Goal: Task Accomplishment & Management: Use online tool/utility

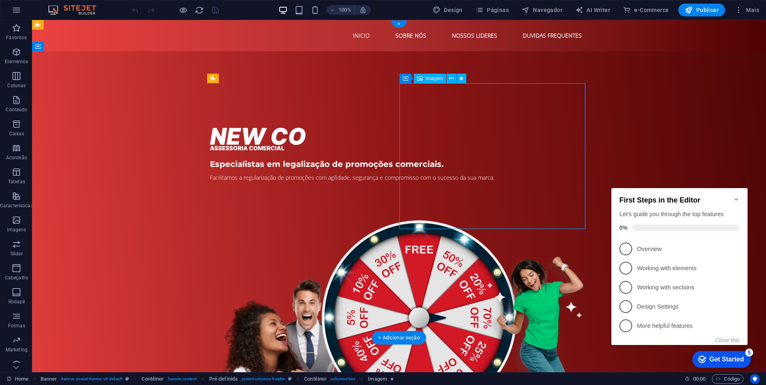
drag, startPoint x: 503, startPoint y: 178, endPoint x: 505, endPoint y: 168, distance: 10.8
click at [503, 198] on figure at bounding box center [399, 346] width 378 height 297
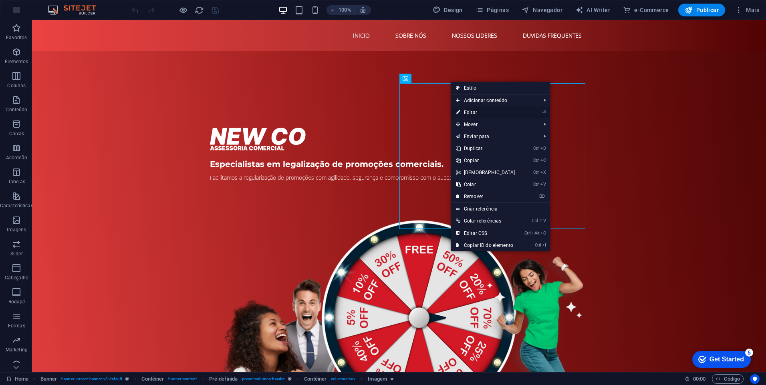
drag, startPoint x: 478, startPoint y: 115, endPoint x: 305, endPoint y: 95, distance: 173.7
click at [478, 115] on link "⏎ Editar" at bounding box center [485, 113] width 69 height 12
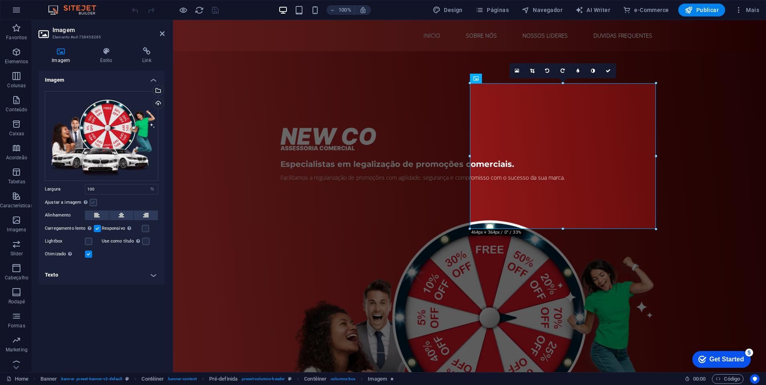
click at [94, 202] on label at bounding box center [93, 202] width 7 height 7
click at [0, 0] on input "Ajustar a imagem Ajustar a imagem automaticamente a uma largura e altura fixas" at bounding box center [0, 0] width 0 height 0
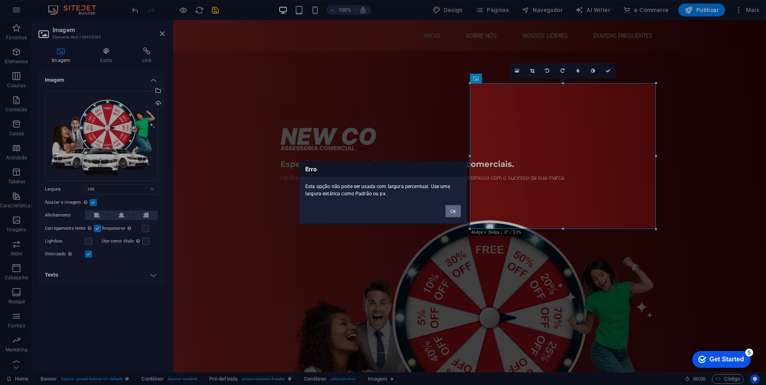
click at [454, 213] on button "Ok" at bounding box center [452, 211] width 15 height 12
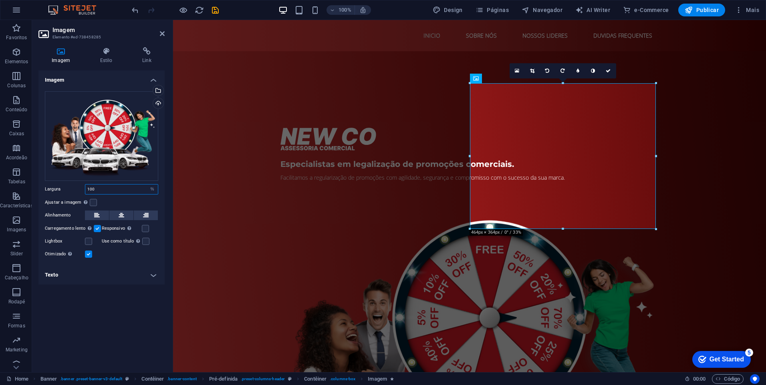
click at [108, 190] on input "100" at bounding box center [121, 190] width 72 height 10
click at [151, 191] on select "Padrão automático px rem % em vh vw" at bounding box center [152, 190] width 11 height 10
select select "px"
click at [147, 185] on select "Padrão automático px rem % em vh vw" at bounding box center [152, 190] width 11 height 10
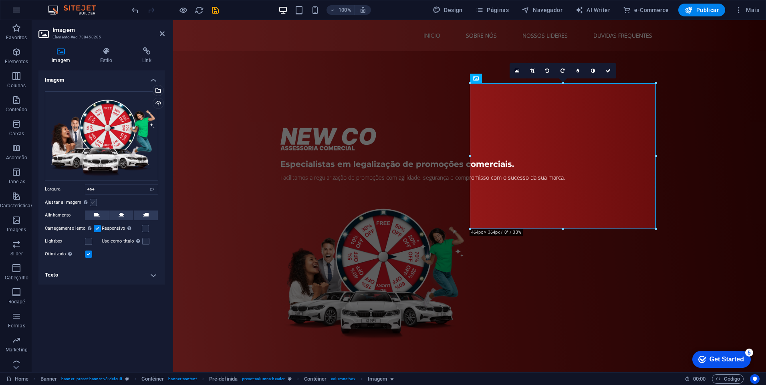
click at [93, 200] on label at bounding box center [93, 202] width 7 height 7
click at [0, 0] on input "Ajustar a imagem Ajustar a imagem automaticamente a uma largura e altura fixas" at bounding box center [0, 0] width 0 height 0
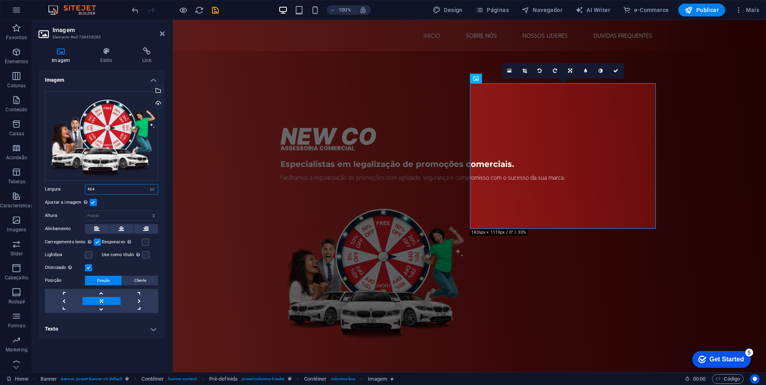
click at [134, 186] on input "464" at bounding box center [121, 190] width 72 height 10
drag, startPoint x: 137, startPoint y: 191, endPoint x: 79, endPoint y: 192, distance: 57.7
click at [79, 192] on div "Largura 464 Padrão automático px rem % em vh vw" at bounding box center [101, 189] width 113 height 10
click at [569, 74] on link at bounding box center [570, 70] width 15 height 15
click at [585, 89] on link at bounding box center [585, 85] width 15 height 15
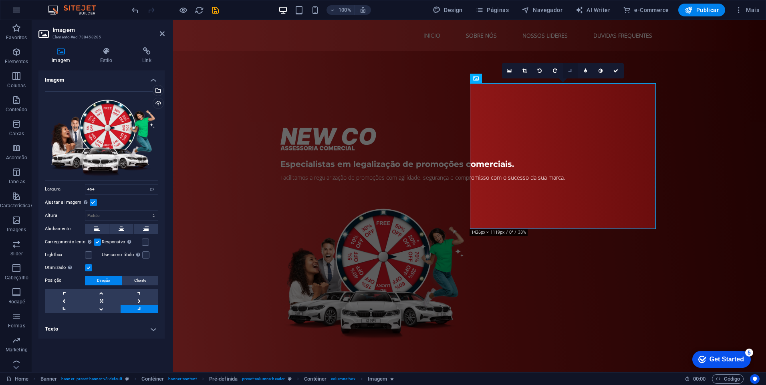
click at [571, 75] on link at bounding box center [570, 70] width 15 height 15
click at [571, 74] on link at bounding box center [570, 70] width 15 height 15
click at [510, 66] on link at bounding box center [509, 70] width 15 height 15
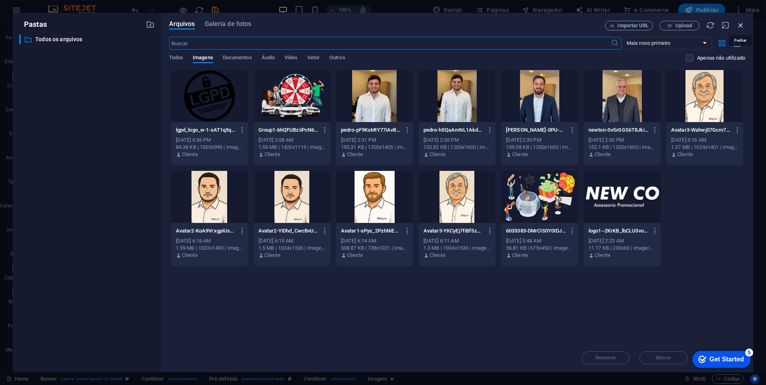
click at [740, 22] on icon "button" at bounding box center [740, 25] width 9 height 9
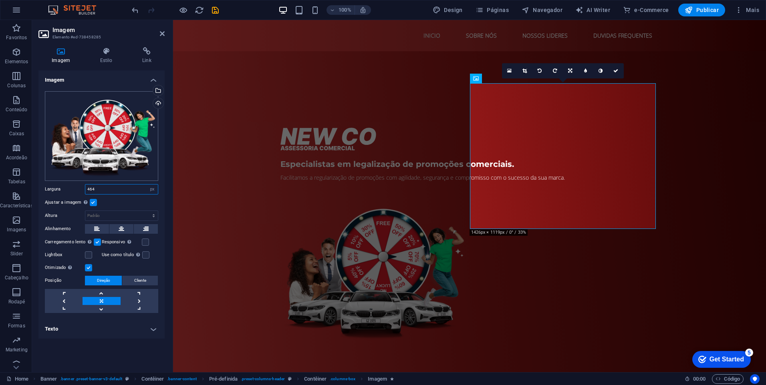
drag, startPoint x: 105, startPoint y: 188, endPoint x: 77, endPoint y: 176, distance: 30.5
click at [77, 176] on div "Arraste os arquivos aqui, clique para escolher os arquivos ou selecione os arqu…" at bounding box center [101, 202] width 126 height 235
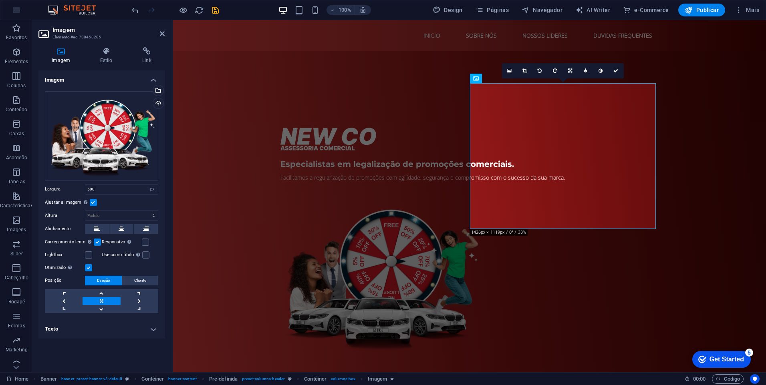
click at [94, 203] on label at bounding box center [93, 202] width 7 height 7
click at [0, 0] on input "Ajustar a imagem Ajustar a imagem automaticamente a uma largura e altura fixas" at bounding box center [0, 0] width 0 height 0
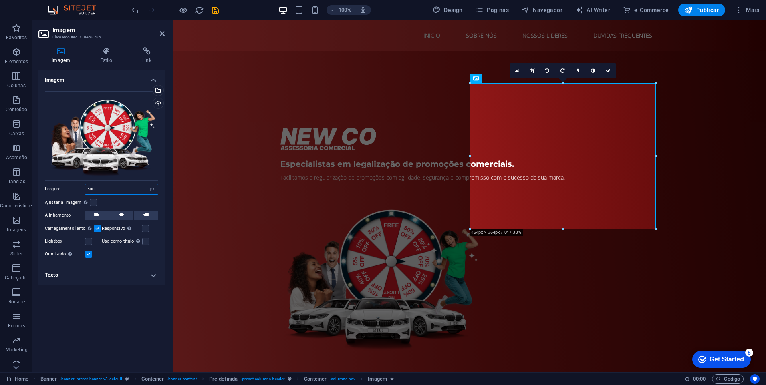
drag, startPoint x: 121, startPoint y: 191, endPoint x: 73, endPoint y: 187, distance: 48.2
click at [73, 187] on div "Largura 500 Padrão automático px rem % em vh vw" at bounding box center [101, 189] width 113 height 10
type input "1700"
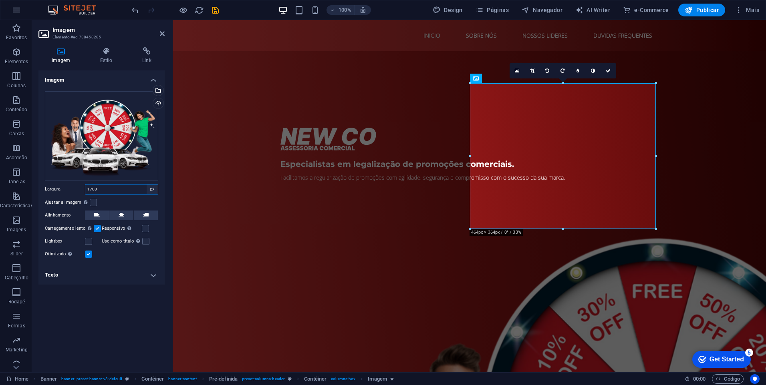
click at [153, 191] on select "Padrão automático px rem % em vh vw" at bounding box center [152, 190] width 11 height 10
select select "%"
click at [147, 185] on select "Padrão automático px rem % em vh vw" at bounding box center [152, 190] width 11 height 10
type input "100"
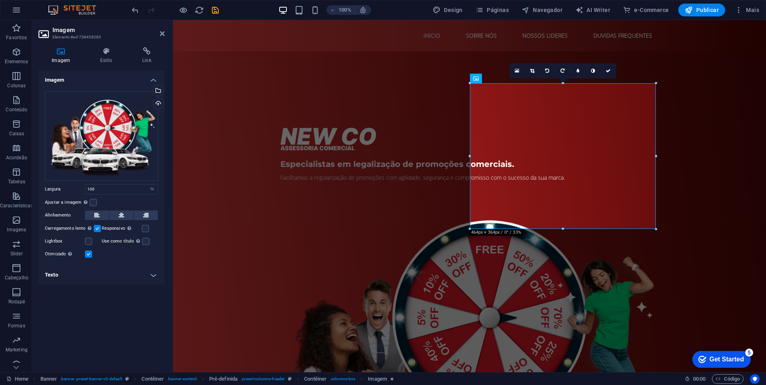
click at [113, 199] on div "Ajustar a imagem Ajustar a imagem automaticamente a uma largura e altura fixas" at bounding box center [101, 203] width 113 height 10
click at [148, 229] on label at bounding box center [145, 228] width 7 height 7
click at [0, 0] on input "Responsivo Carregar automaticamente imagens de retina e tamanhos otimizados par…" at bounding box center [0, 0] width 0 height 0
click at [104, 64] on div "Imagem Estilo Link Imagem Arraste os arquivos aqui, clique para escolher os arq…" at bounding box center [101, 206] width 126 height 319
click at [106, 55] on h4 "Estilo" at bounding box center [108, 55] width 42 height 17
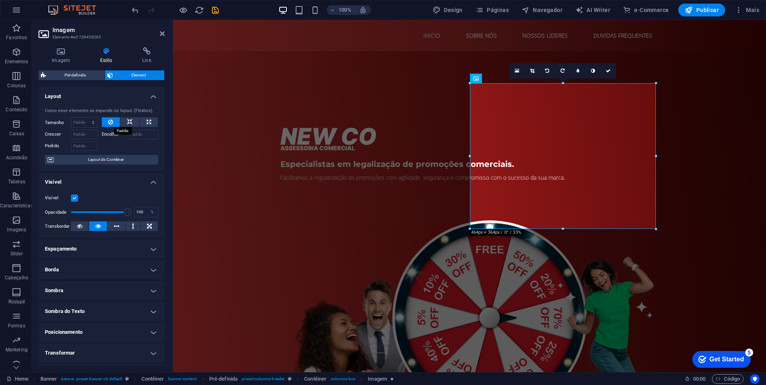
click at [110, 121] on icon at bounding box center [110, 122] width 5 height 10
click at [147, 119] on icon at bounding box center [149, 122] width 4 height 10
type input "100"
select select "%"
click at [256, 186] on div "Especialistas em legalização de promoções comerciais. Facilitamos a regularizaç…" at bounding box center [469, 288] width 593 height 475
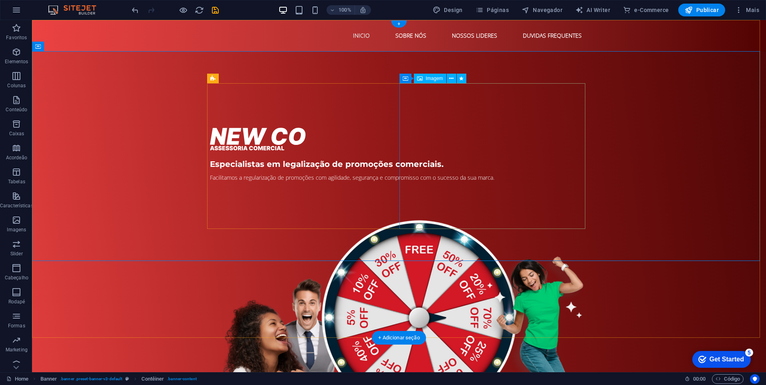
click at [512, 198] on figure at bounding box center [399, 346] width 378 height 297
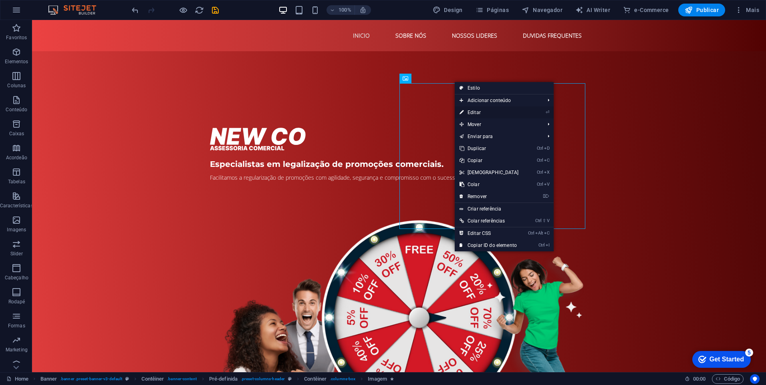
click at [475, 115] on link "⏎ Editar" at bounding box center [489, 113] width 69 height 12
select select "%"
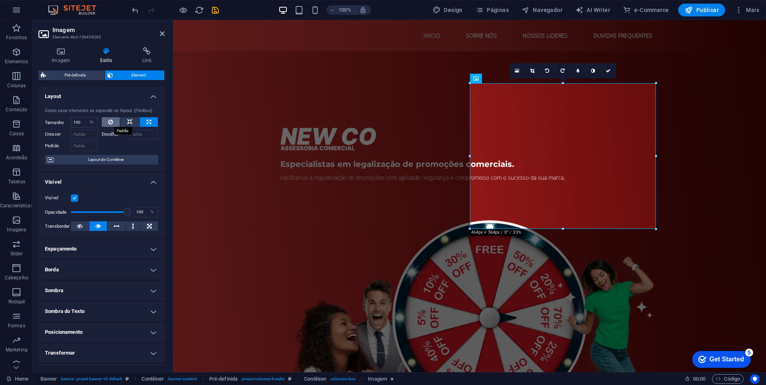
click at [110, 120] on icon at bounding box center [110, 122] width 5 height 10
click at [84, 122] on select "Padrão automático px % 1/1 1/2 1/3 1/4 1/5 1/6 1/7 1/8 1/9 1/10" at bounding box center [84, 123] width 26 height 10
select select "px"
click at [85, 118] on select "Padrão automático px % 1/1 1/2 1/3 1/4 1/5 1/6 1/7 1/8 1/9 1/10" at bounding box center [84, 123] width 26 height 10
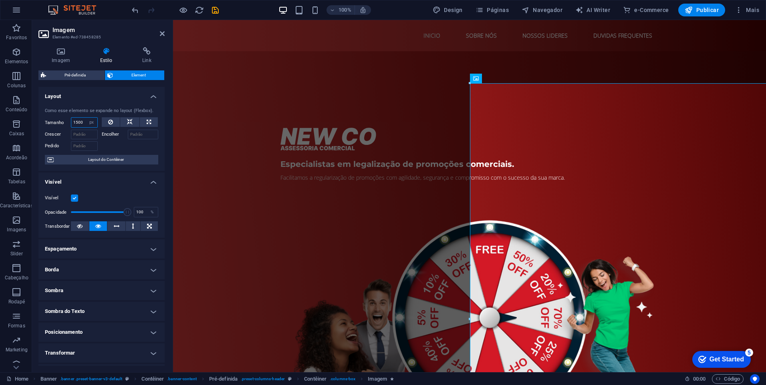
drag, startPoint x: 84, startPoint y: 124, endPoint x: 66, endPoint y: 120, distance: 18.9
click at [66, 120] on div "Tamanho 1500 Padrão automático px % 1/1 1/2 1/3 1/4 1/5 1/6 1/7 1/8 1/9 1/10" at bounding box center [71, 122] width 53 height 10
click at [81, 125] on input "1000" at bounding box center [84, 123] width 26 height 10
click at [84, 124] on div "1000 Padrão automático px % 1/1 1/2 1/3 1/4 1/5 1/6 1/7 1/8 1/9 1/10" at bounding box center [84, 122] width 27 height 10
click at [84, 124] on input "1000" at bounding box center [84, 123] width 26 height 10
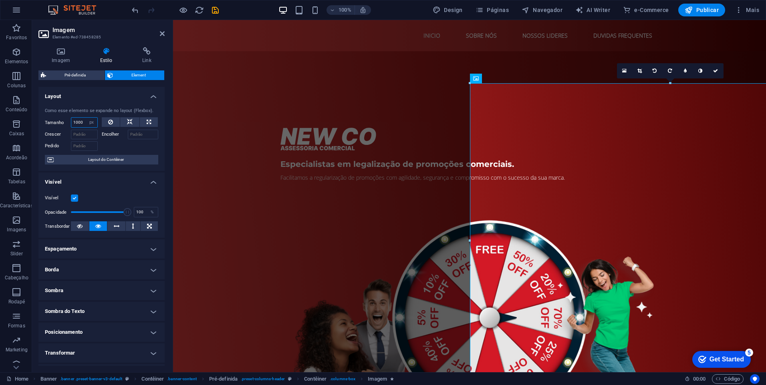
drag, startPoint x: 82, startPoint y: 123, endPoint x: 58, endPoint y: 119, distance: 24.2
click at [58, 119] on div "Tamanho 1000 Padrão automático px % 1/1 1/2 1/3 1/4 1/5 1/6 1/7 1/8 1/9 1/10" at bounding box center [71, 122] width 53 height 10
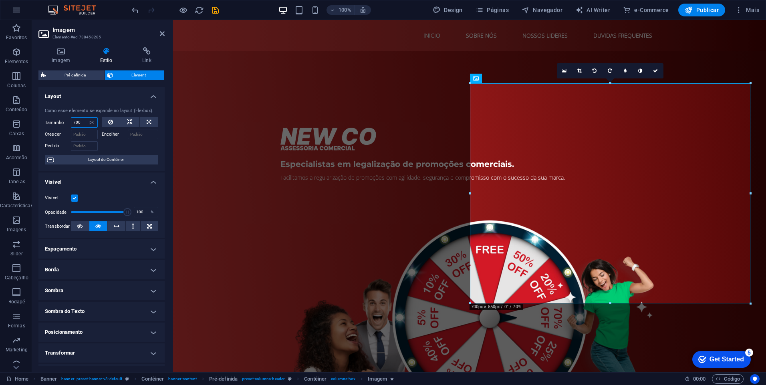
drag, startPoint x: 79, startPoint y: 123, endPoint x: 65, endPoint y: 121, distance: 14.1
click at [66, 121] on div "Tamanho 700 Padrão automático px % 1/1 1/2 1/3 1/4 1/5 1/6 1/7 1/8 1/9 1/10" at bounding box center [71, 122] width 53 height 10
type input "6"
type input "500"
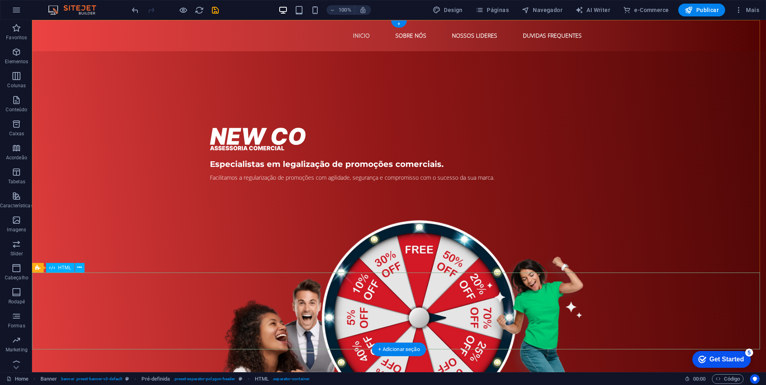
click at [523, 261] on div "Especialistas em legalização de promoções comerciais. Facilitamos a regularizaç…" at bounding box center [399, 288] width 734 height 475
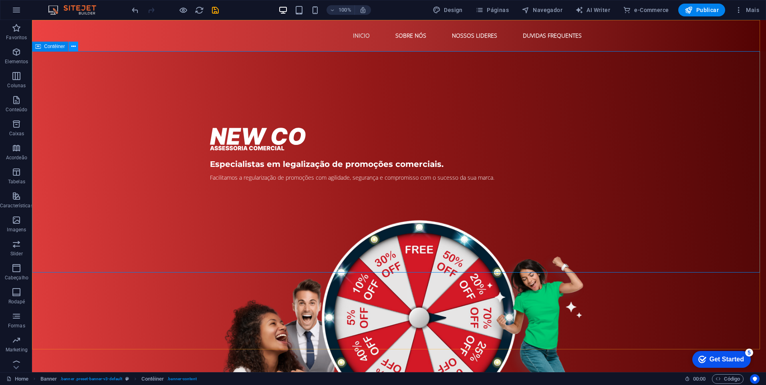
click at [72, 50] on icon at bounding box center [73, 46] width 4 height 8
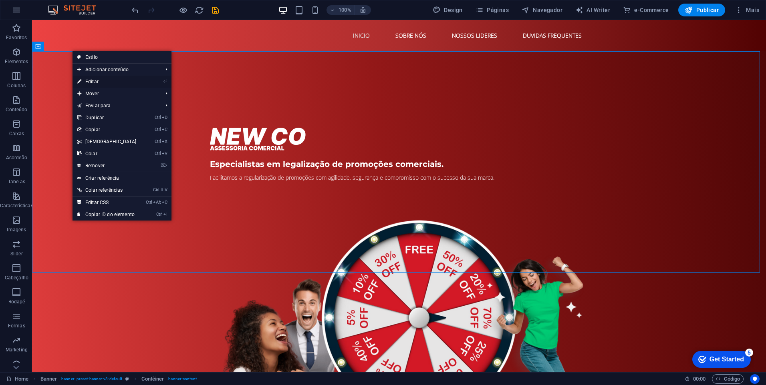
click at [95, 81] on link "⏎ Editar" at bounding box center [106, 82] width 69 height 12
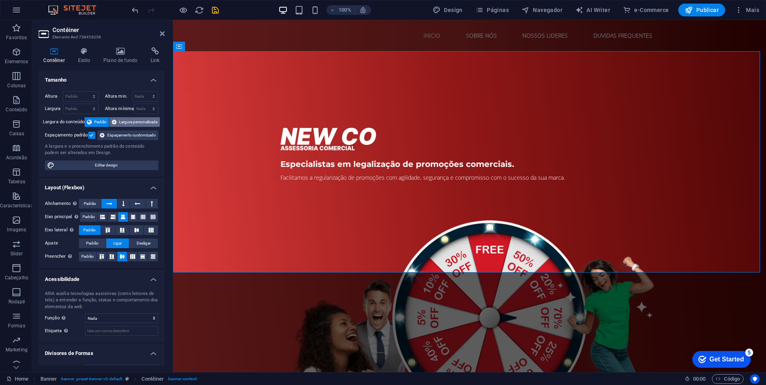
click at [114, 121] on icon at bounding box center [114, 122] width 5 height 10
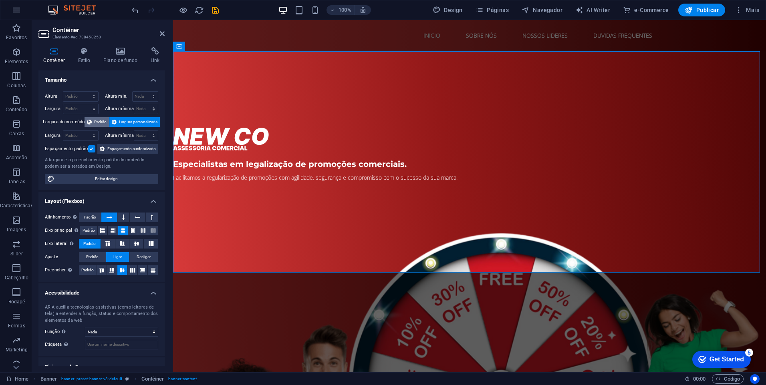
click at [96, 127] on span "Padrão" at bounding box center [100, 122] width 12 height 10
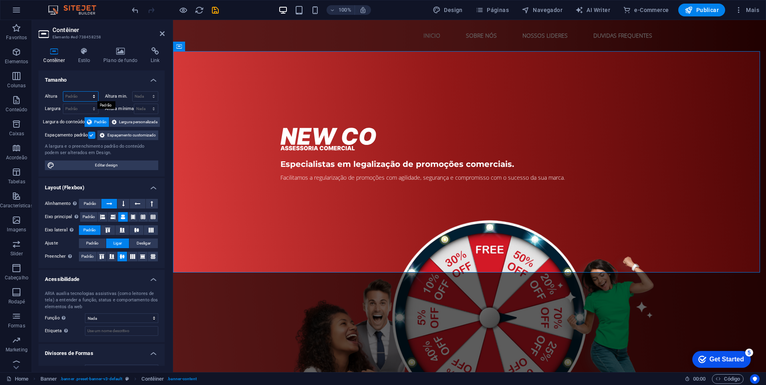
click at [82, 92] on select "Padrão px rem % vh vw" at bounding box center [80, 97] width 35 height 10
select select "px"
click at [86, 92] on select "Padrão px rem % vh vw" at bounding box center [80, 97] width 35 height 10
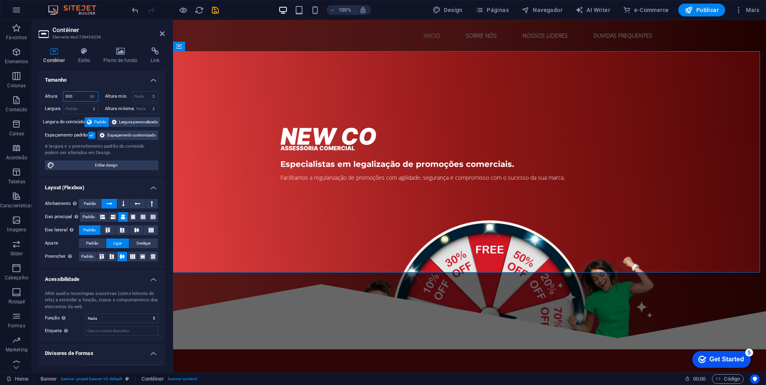
type input "300"
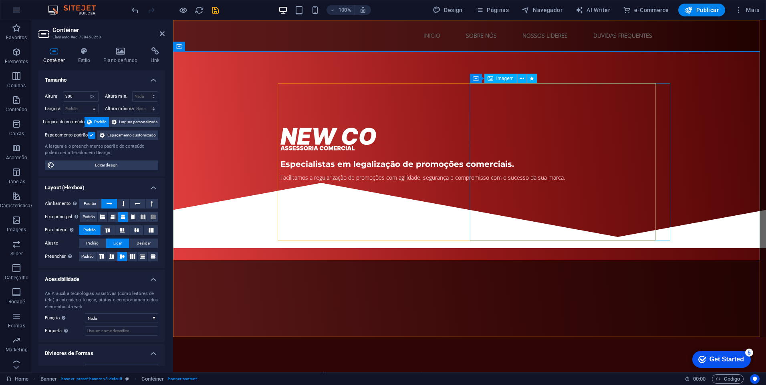
click at [601, 198] on figure at bounding box center [469, 346] width 378 height 297
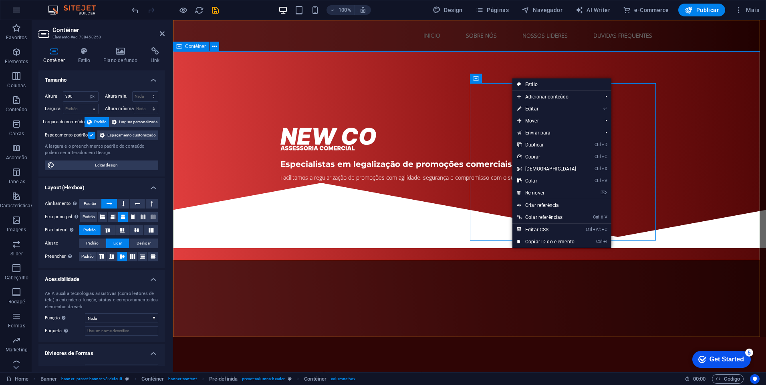
click at [538, 78] on div "Especialistas em legalização de promoções comerciais. Facilitamos a regularizaç…" at bounding box center [469, 111] width 593 height 120
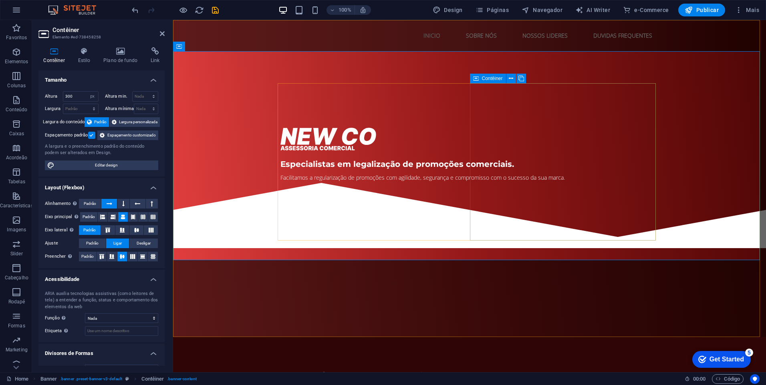
click at [480, 76] on div "Contêiner" at bounding box center [488, 79] width 36 height 10
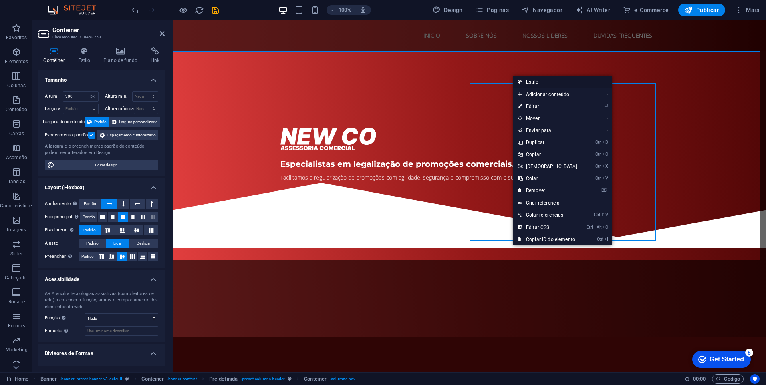
drag, startPoint x: 523, startPoint y: 84, endPoint x: 309, endPoint y: 100, distance: 215.2
click at [523, 84] on link "Estilo" at bounding box center [562, 82] width 99 height 12
select select "px"
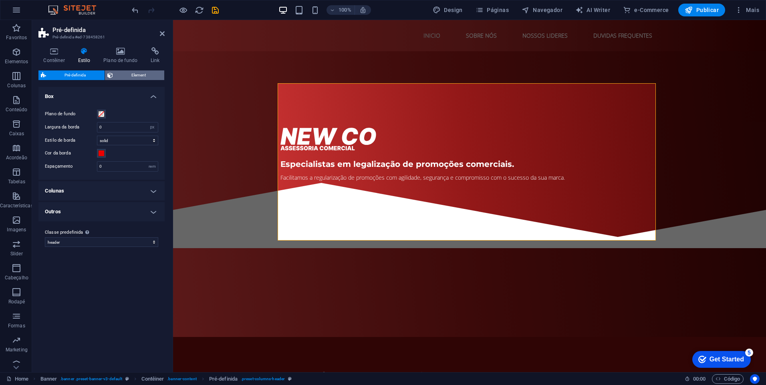
click at [128, 71] on span "Element" at bounding box center [138, 75] width 47 height 10
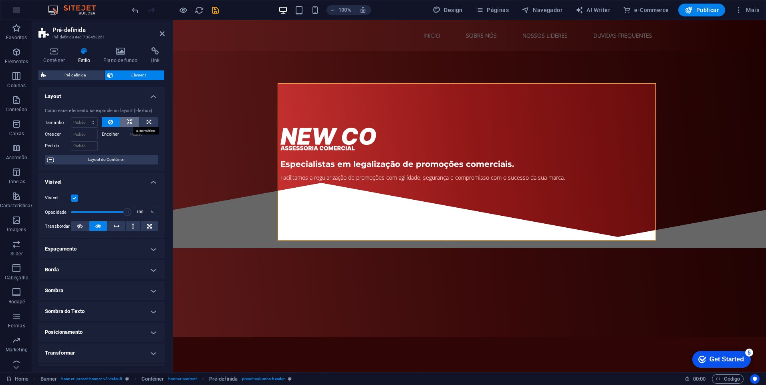
click at [121, 125] on button at bounding box center [129, 122] width 19 height 10
click at [149, 121] on icon at bounding box center [149, 122] width 4 height 10
type input "100"
select select "%"
click at [127, 124] on icon at bounding box center [130, 122] width 6 height 10
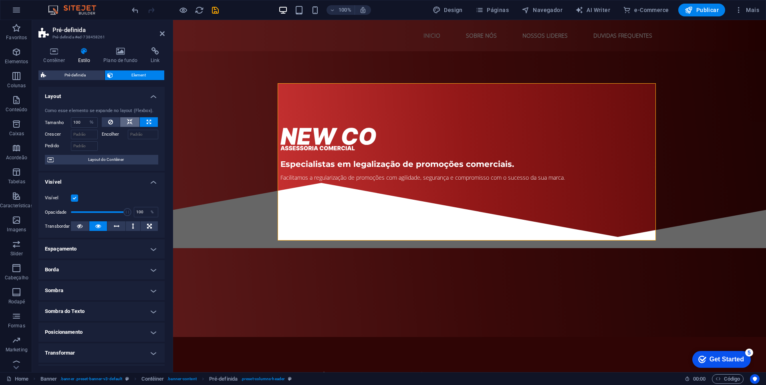
select select "DISABLED_OPTION_VALUE"
click at [108, 120] on icon at bounding box center [110, 122] width 5 height 10
click at [509, 198] on figure at bounding box center [469, 346] width 378 height 297
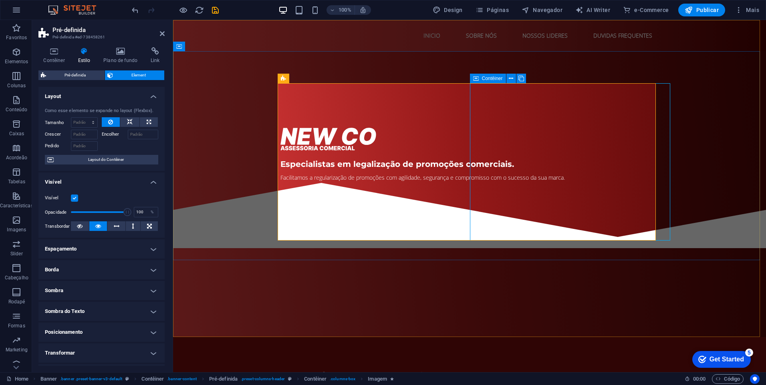
click at [481, 79] on div "Contêiner" at bounding box center [488, 79] width 36 height 10
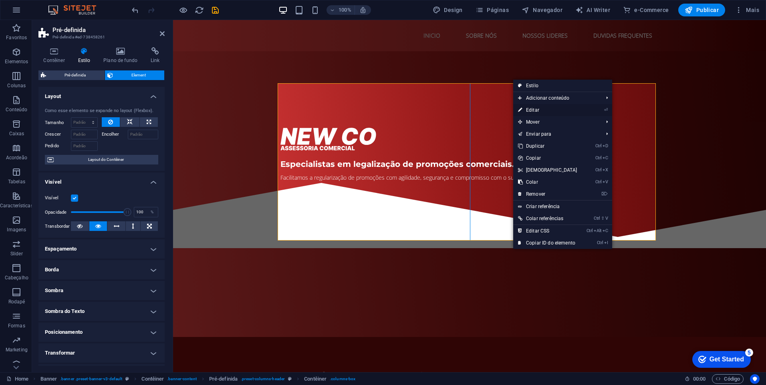
click at [528, 112] on link "⏎ Editar" at bounding box center [547, 110] width 69 height 12
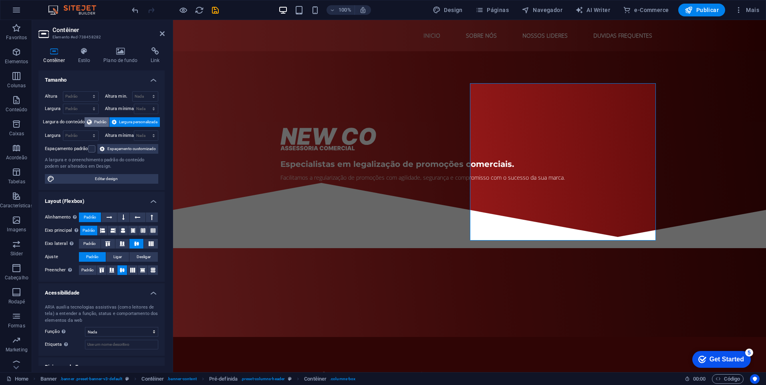
click at [96, 119] on span "Padrão" at bounding box center [100, 122] width 12 height 10
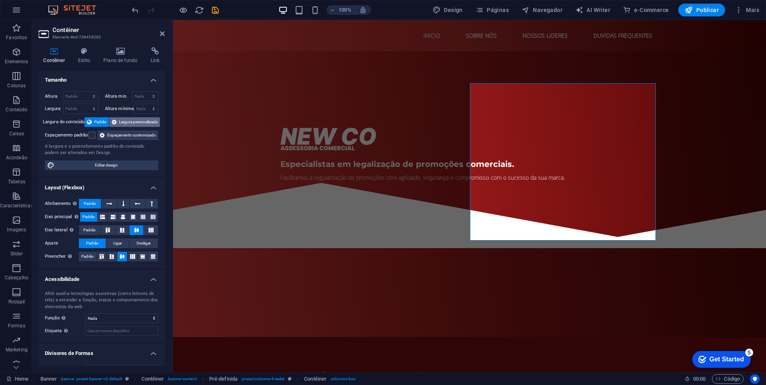
click at [119, 124] on span "Largura personalizada" at bounding box center [138, 122] width 38 height 10
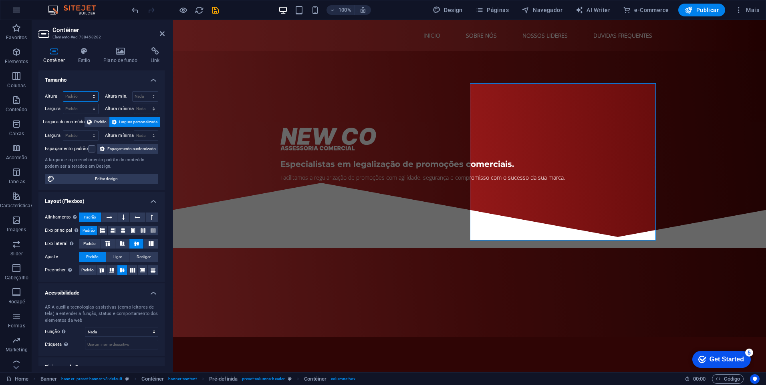
click at [82, 97] on select "Padrão px rem % vh vw" at bounding box center [80, 97] width 35 height 10
select select "%"
click at [86, 92] on select "Padrão px rem % vh vw" at bounding box center [80, 97] width 35 height 10
type input "100"
click at [126, 91] on div "Altura min. Nada px rem % vh vw" at bounding box center [132, 96] width 54 height 10
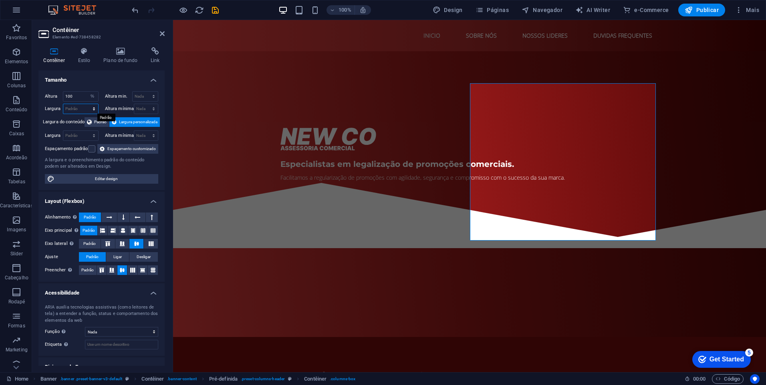
click at [96, 107] on select "Padrão px rem % em vh vw" at bounding box center [80, 109] width 35 height 10
select select "%"
click at [86, 104] on select "Padrão px rem % em vh vw" at bounding box center [80, 109] width 35 height 10
type input "100"
click at [619, 198] on figure at bounding box center [469, 346] width 378 height 297
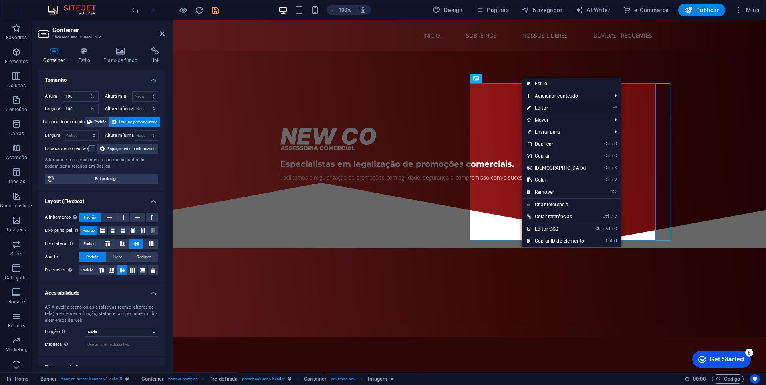
drag, startPoint x: 541, startPoint y: 104, endPoint x: 366, endPoint y: 90, distance: 175.2
click at [541, 104] on link "⏎ Editar" at bounding box center [556, 108] width 69 height 12
select select "px"
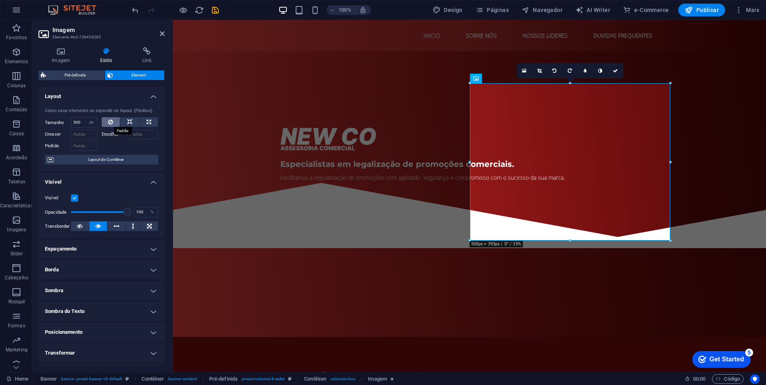
click at [112, 123] on icon at bounding box center [110, 122] width 5 height 10
select select "DISABLED_OPTION_VALUE"
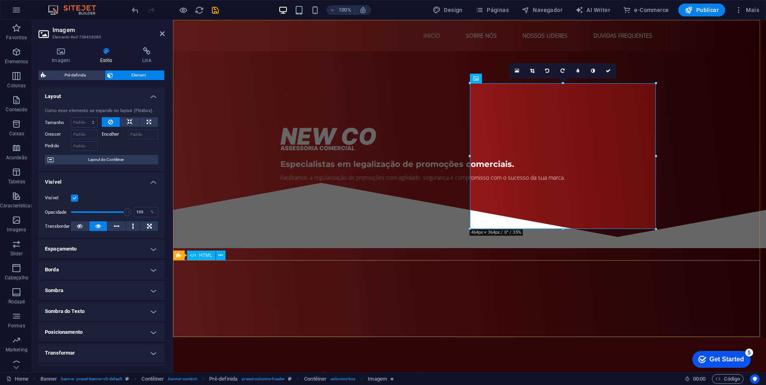
click at [356, 248] on div at bounding box center [469, 209] width 593 height 77
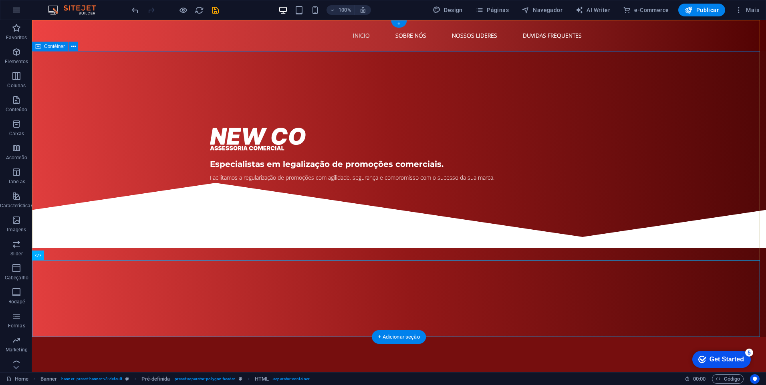
click at [612, 171] on div "Especialistas em legalização de promoções comerciais. Facilitamos a regularizaç…" at bounding box center [399, 111] width 734 height 120
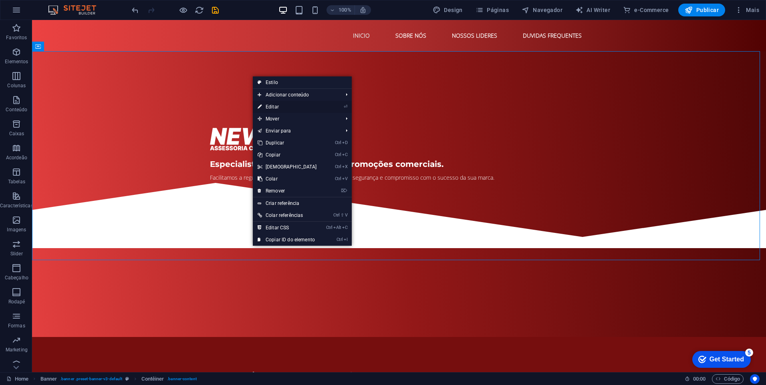
click at [277, 107] on link "⏎ Editar" at bounding box center [287, 107] width 69 height 12
select select "px"
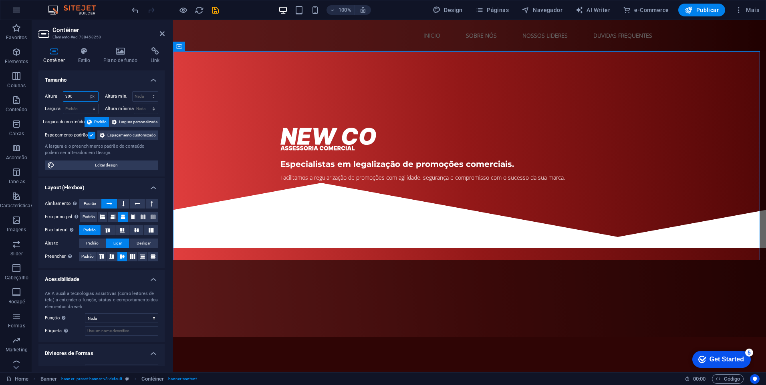
drag, startPoint x: 80, startPoint y: 96, endPoint x: 45, endPoint y: 96, distance: 34.4
click at [45, 96] on div "Altura 300 Padrão px rem % vh vw" at bounding box center [72, 96] width 54 height 10
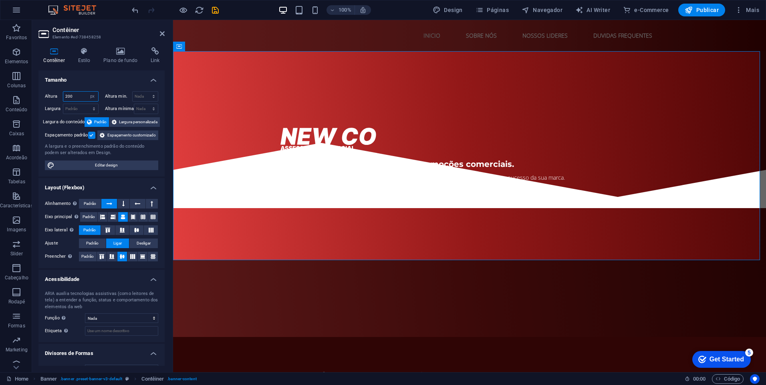
drag, startPoint x: 77, startPoint y: 97, endPoint x: 42, endPoint y: 95, distance: 35.7
click at [45, 95] on div "Altura 200 Padrão px rem % vh vw" at bounding box center [72, 96] width 54 height 10
type input "100"
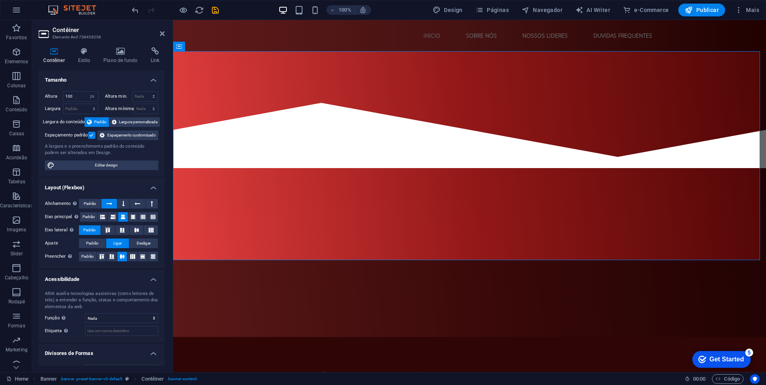
click at [99, 81] on h4 "Tamanho" at bounding box center [101, 77] width 126 height 14
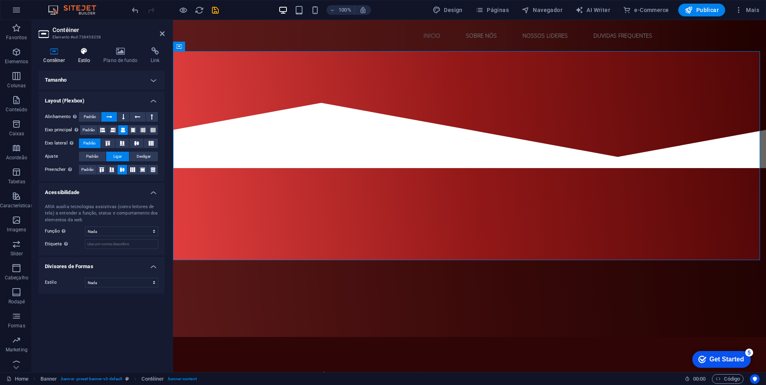
click at [91, 53] on icon at bounding box center [84, 51] width 22 height 8
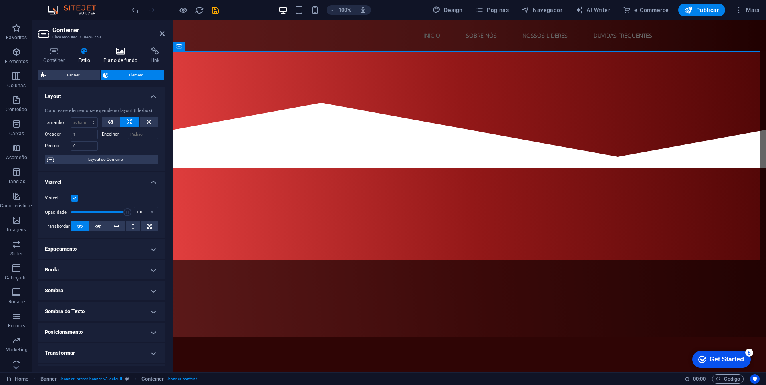
click at [122, 50] on icon at bounding box center [121, 51] width 44 height 8
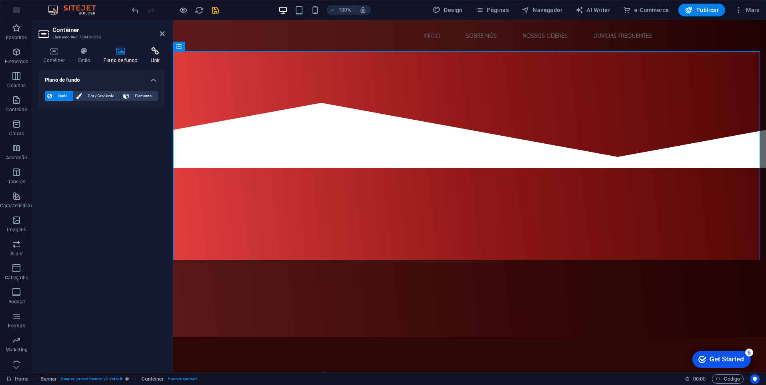
click at [154, 48] on icon at bounding box center [155, 51] width 19 height 8
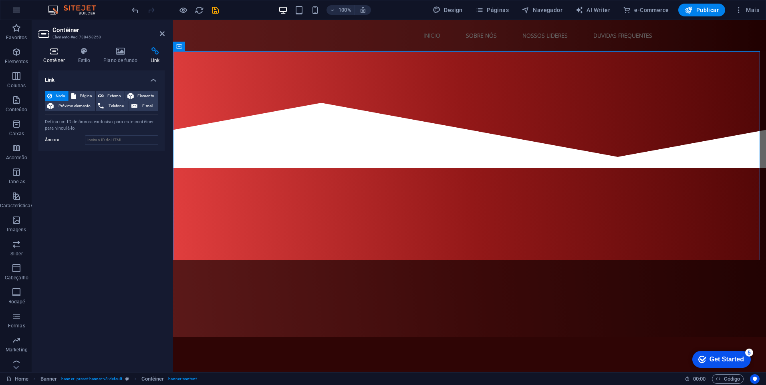
click at [69, 50] on icon at bounding box center [53, 51] width 31 height 8
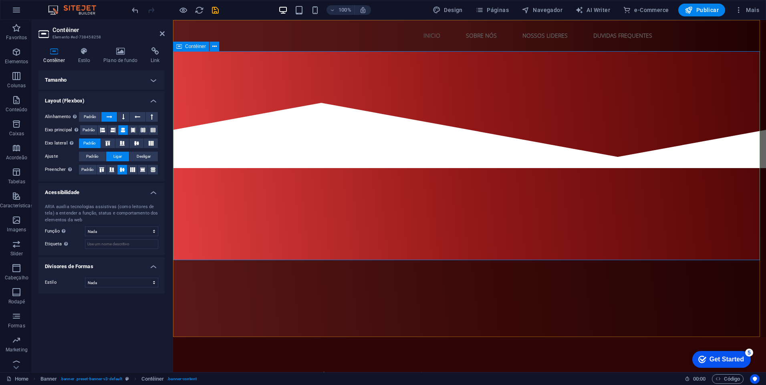
click at [248, 82] on div "Especialistas em legalização de promoções comerciais. Facilitamos a regularizaç…" at bounding box center [469, 71] width 593 height 40
click at [214, 50] on icon at bounding box center [214, 46] width 4 height 8
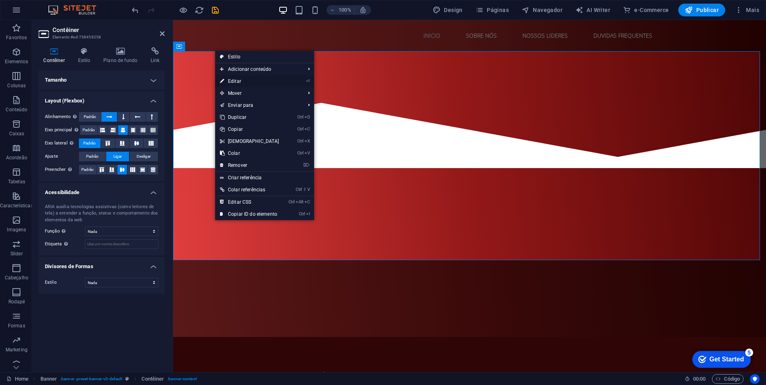
click at [234, 82] on link "⏎ Editar" at bounding box center [249, 81] width 69 height 12
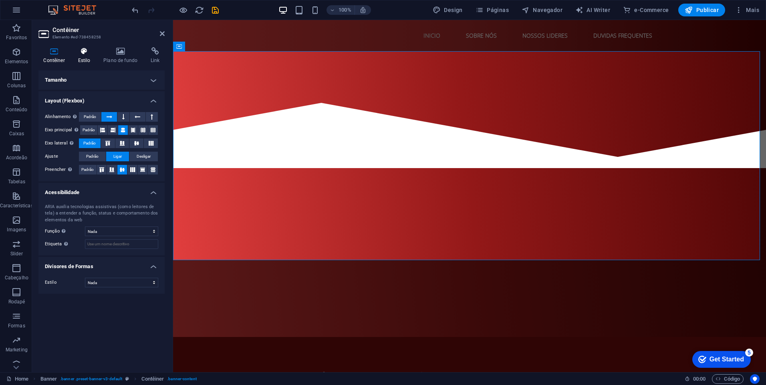
click at [89, 52] on icon at bounding box center [84, 51] width 22 height 8
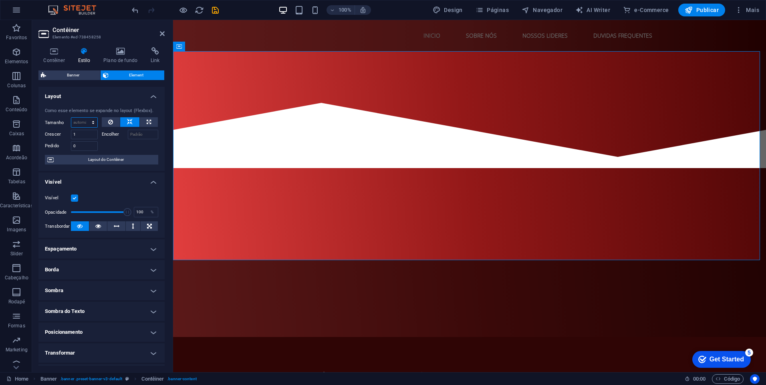
click at [81, 119] on select "Padrão automático px % 1/1 1/2 1/3 1/4 1/5 1/6 1/7 1/8 1/9 1/10" at bounding box center [84, 123] width 26 height 10
select select "px"
click at [85, 118] on select "Padrão automático px % 1/1 1/2 1/3 1/4 1/5 1/6 1/7 1/8 1/9 1/10" at bounding box center [84, 123] width 26 height 10
type input "0"
select select "DISABLED_OPTION_VALUE"
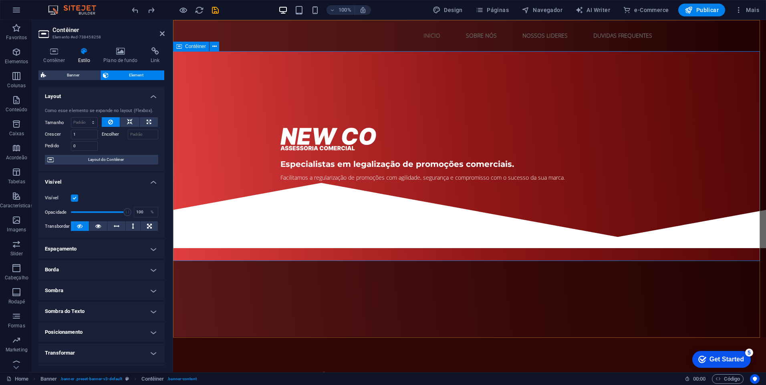
click at [363, 171] on div "Especialistas em legalização de promoções comerciais. Facilitamos a regularizaç…" at bounding box center [469, 111] width 593 height 120
click at [359, 248] on div at bounding box center [469, 209] width 593 height 77
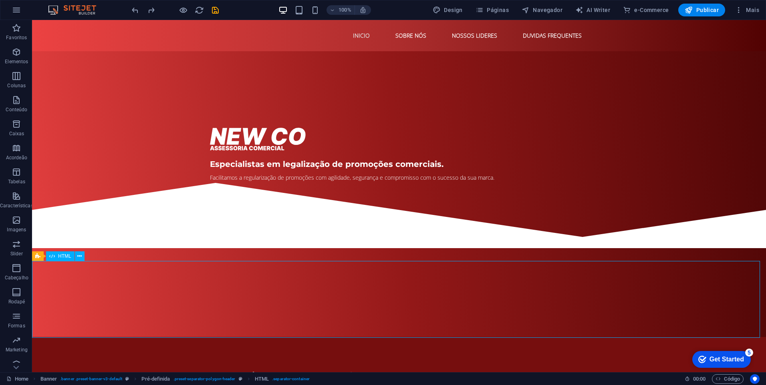
click at [435, 248] on div at bounding box center [399, 209] width 734 height 77
click at [414, 248] on div at bounding box center [399, 209] width 734 height 77
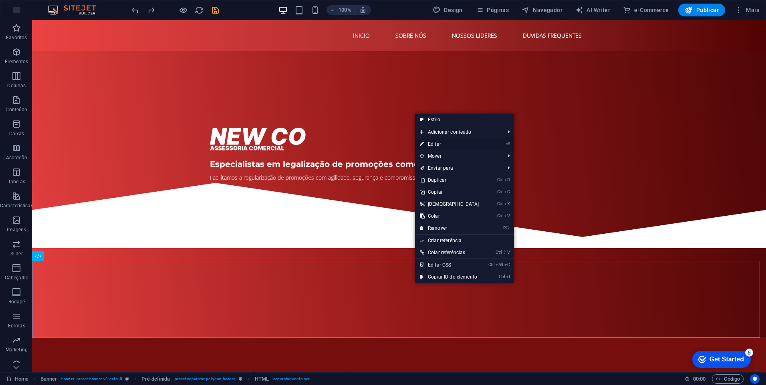
click at [443, 146] on link "⏎ Editar" at bounding box center [449, 144] width 69 height 12
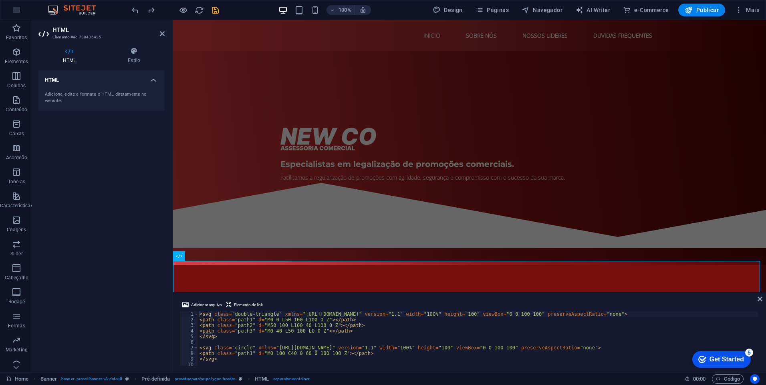
click at [121, 159] on div "HTML Adicione, edite e formate o HTML diretamente no website." at bounding box center [101, 218] width 126 height 296
click at [139, 50] on icon at bounding box center [133, 51] width 61 height 8
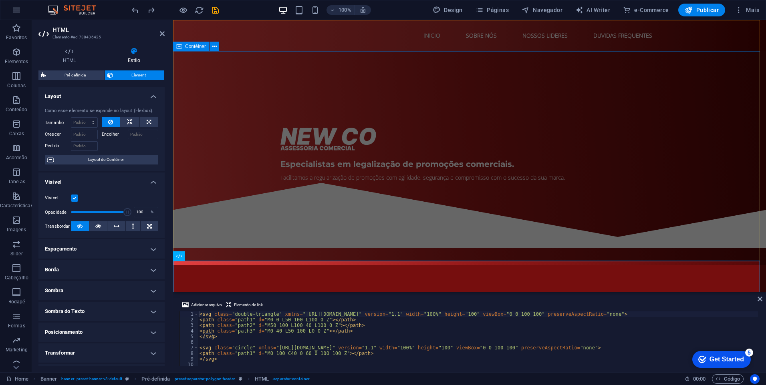
click at [202, 171] on div "Especialistas em legalização de promoções comerciais. Facilitamos a regularizaç…" at bounding box center [469, 111] width 593 height 120
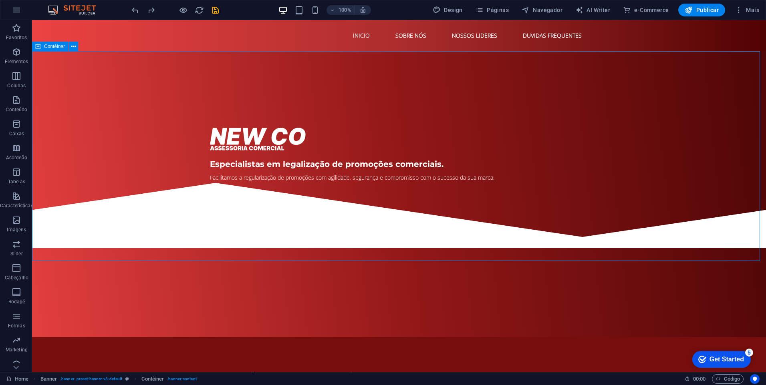
click at [200, 171] on div "Especialistas em legalização de promoções comerciais. Facilitamos a regularizaç…" at bounding box center [399, 111] width 734 height 120
click at [624, 94] on div "Especialistas em legalização de promoções comerciais. Facilitamos a regularizaç…" at bounding box center [399, 111] width 734 height 120
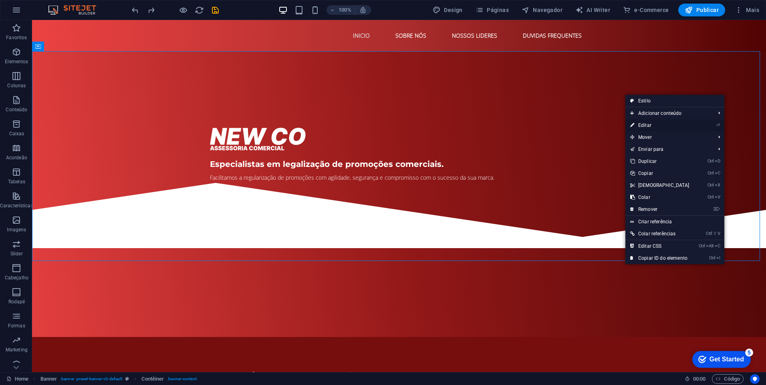
click at [649, 125] on link "⏎ Editar" at bounding box center [659, 125] width 69 height 12
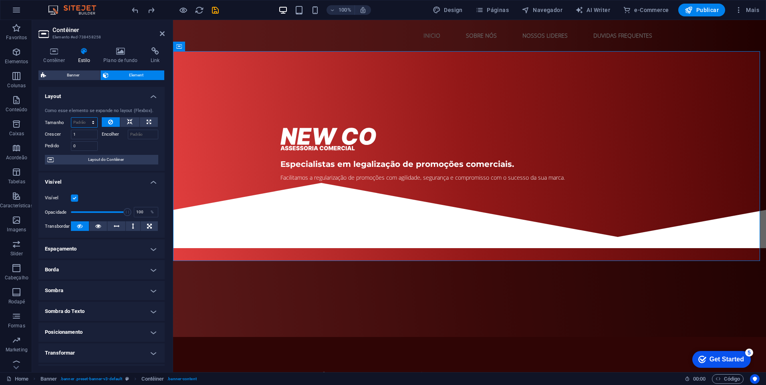
click at [89, 120] on select "Padrão automático px % 1/1 1/2 1/3 1/4 1/5 1/6 1/7 1/8 1/9 1/10" at bounding box center [84, 123] width 26 height 10
select select "px"
click at [85, 118] on select "Padrão automático px % 1/1 1/2 1/3 1/4 1/5 1/6 1/7 1/8 1/9 1/10" at bounding box center [84, 123] width 26 height 10
type input "0"
select select "DISABLED_OPTION_VALUE"
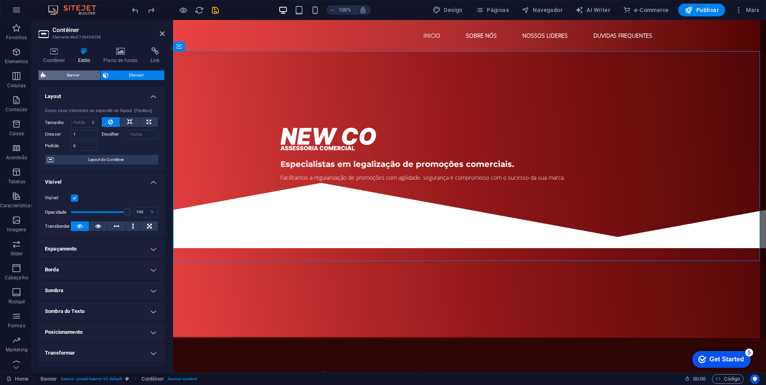
click at [65, 74] on span "Banner" at bounding box center [72, 75] width 49 height 10
select select "vh"
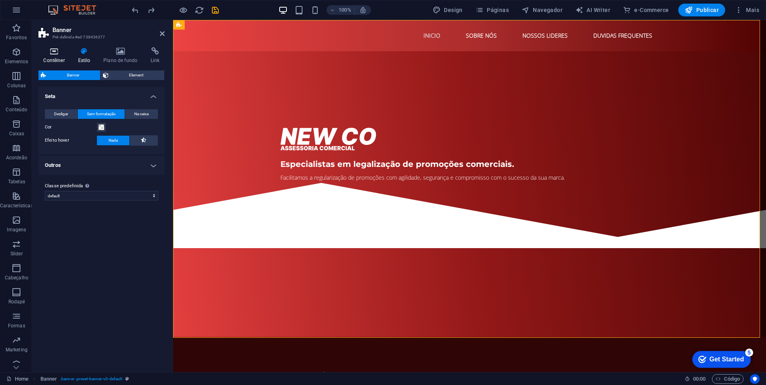
click at [59, 59] on h4 "Contêiner" at bounding box center [55, 55] width 34 height 17
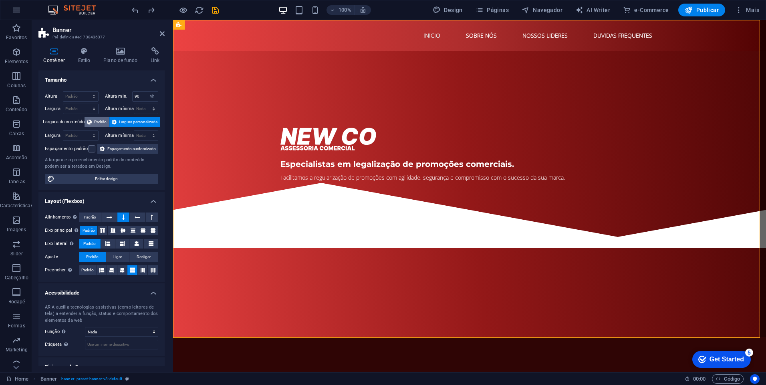
click at [95, 123] on span "Padrão" at bounding box center [100, 122] width 12 height 10
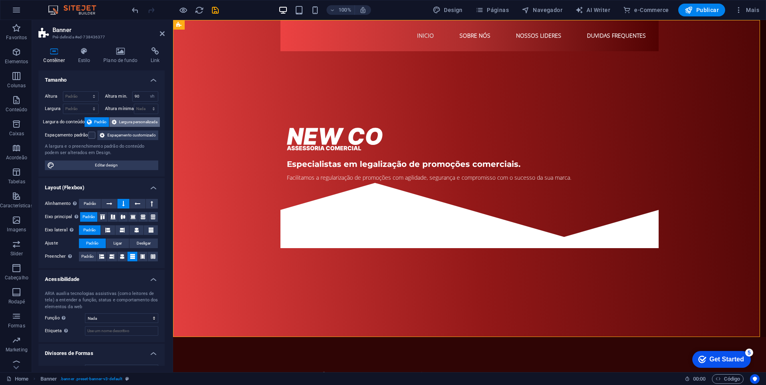
click at [117, 121] on button "Largura personalizada" at bounding box center [134, 122] width 50 height 10
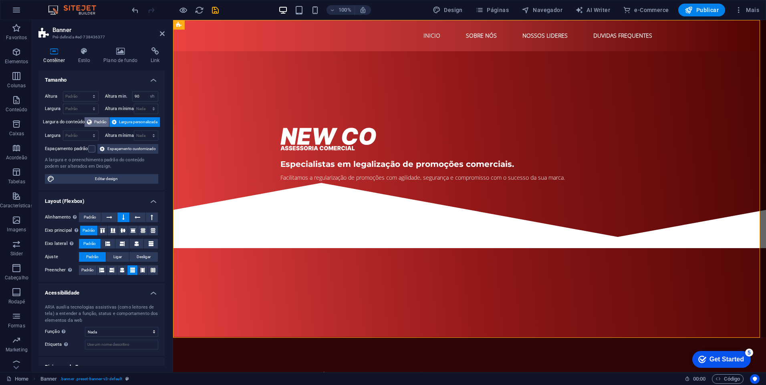
click at [91, 119] on button "Padrão" at bounding box center [96, 122] width 24 height 10
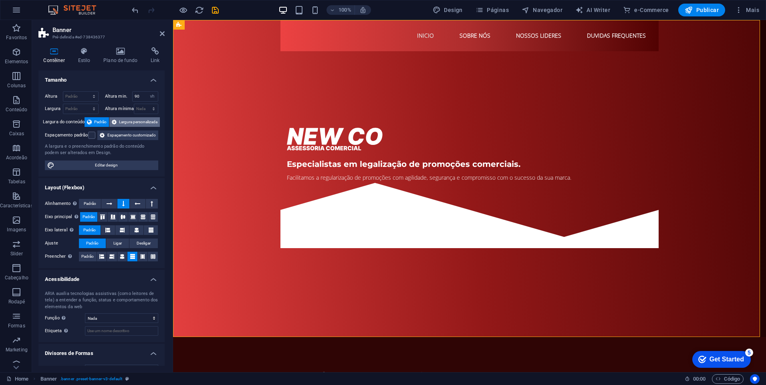
click at [119, 120] on span "Largura personalizada" at bounding box center [138, 122] width 38 height 10
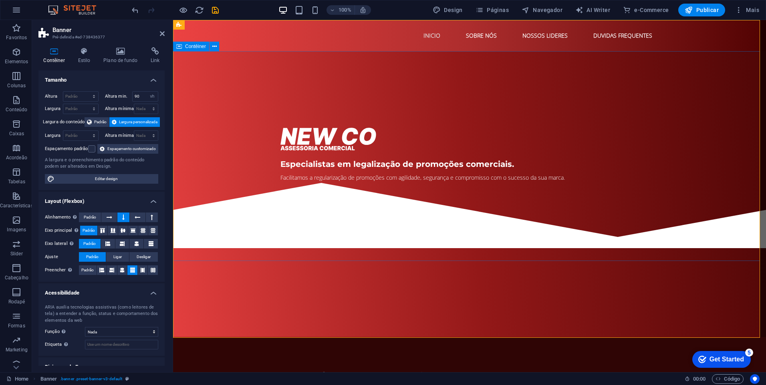
click at [207, 82] on div "Especialistas em legalização de promoções comerciais. Facilitamos a regularizaç…" at bounding box center [469, 111] width 593 height 120
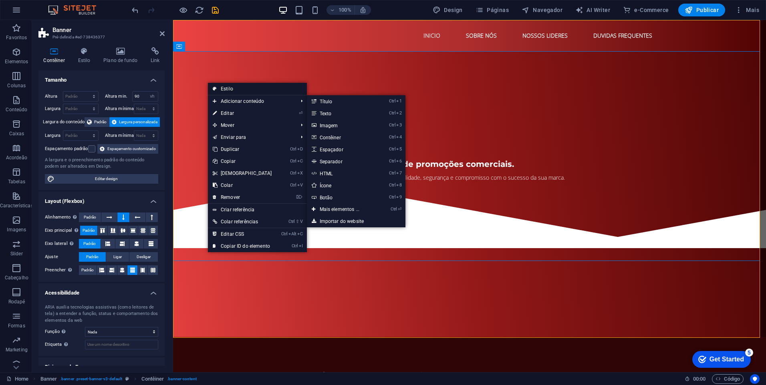
click at [231, 88] on link "Estilo" at bounding box center [257, 89] width 99 height 12
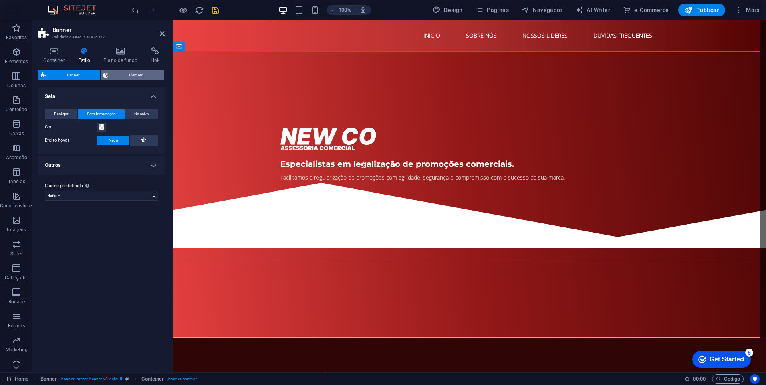
click at [135, 74] on span "Element" at bounding box center [136, 75] width 51 height 10
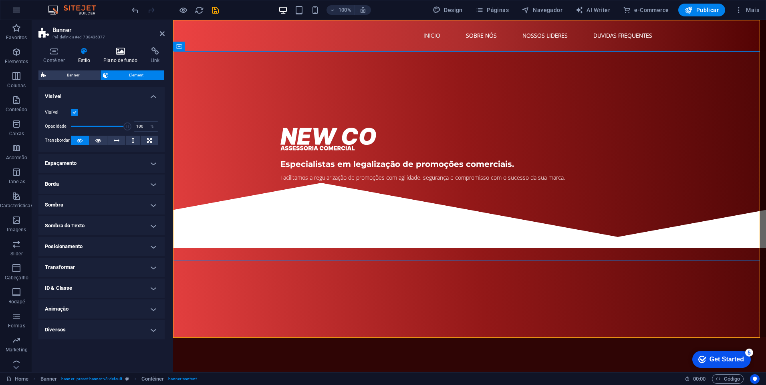
click at [114, 51] on icon at bounding box center [121, 51] width 44 height 8
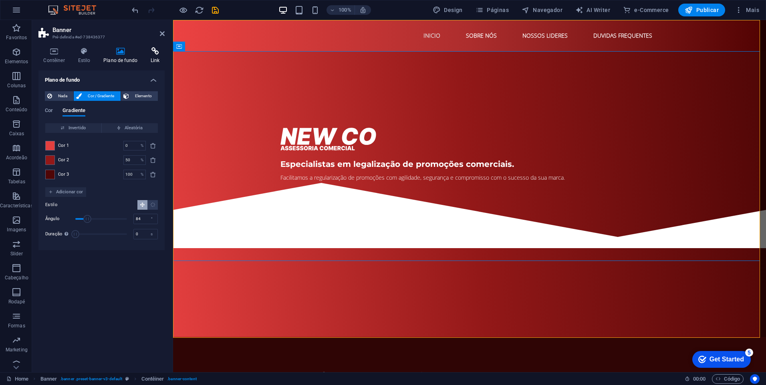
click at [153, 51] on icon at bounding box center [155, 51] width 19 height 8
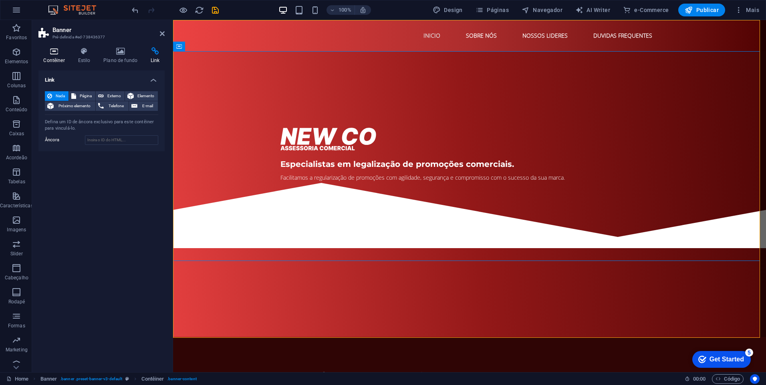
click at [56, 48] on icon at bounding box center [53, 51] width 31 height 8
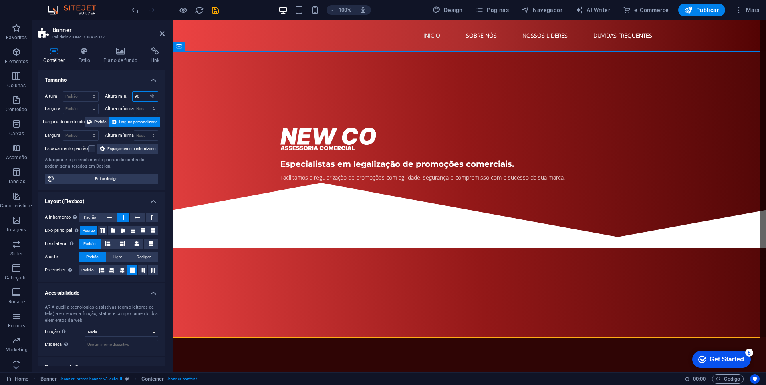
drag, startPoint x: 138, startPoint y: 95, endPoint x: 122, endPoint y: 89, distance: 17.0
click at [122, 89] on div "Altura Padrão px rem % vh vw [GEOGRAPHIC_DATA] min. 90 Nada px rem % vh vw Larg…" at bounding box center [101, 137] width 126 height 105
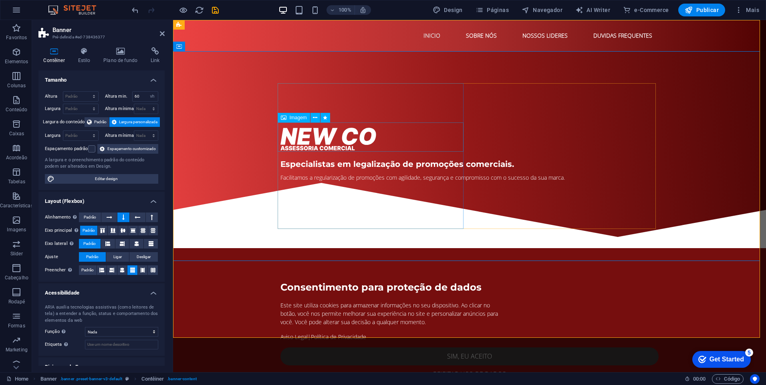
type input "90"
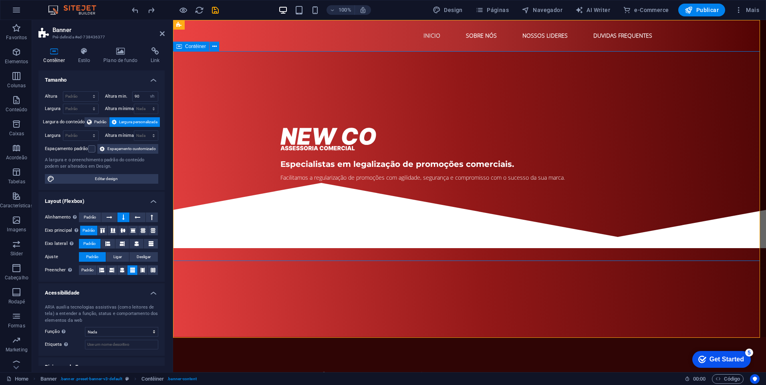
click at [194, 124] on div "Especialistas em legalização de promoções comerciais. Facilitamos a regularizaç…" at bounding box center [469, 111] width 593 height 120
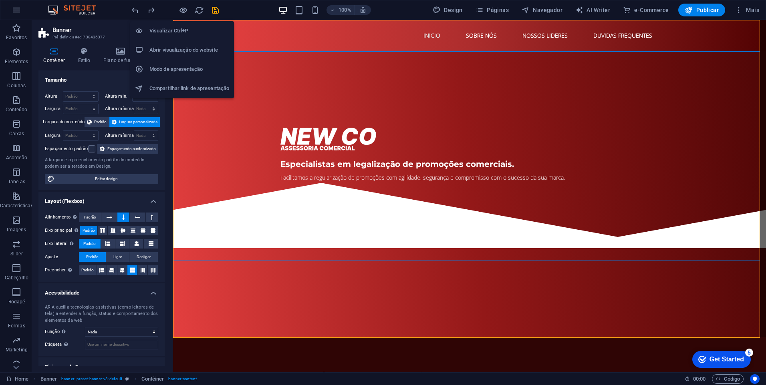
click at [183, 51] on h6 "Abrir visualização do website" at bounding box center [189, 50] width 80 height 10
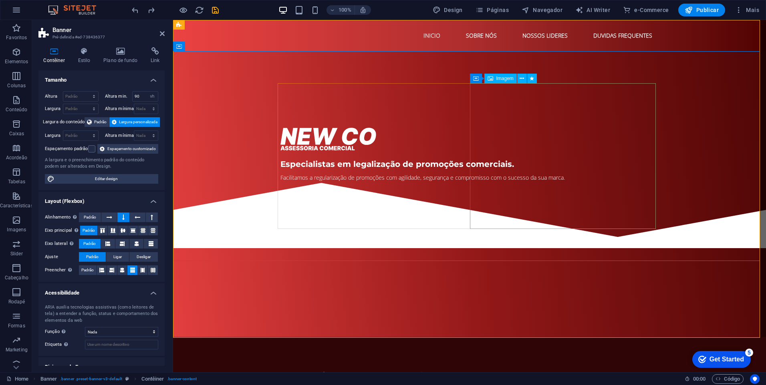
click at [567, 198] on figure at bounding box center [469, 346] width 378 height 297
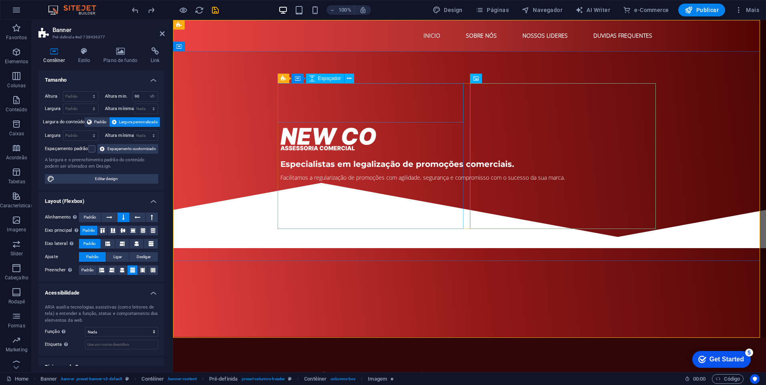
click at [283, 98] on div at bounding box center [469, 102] width 378 height 39
click at [469, 84] on div "Especialistas em legalização de promoções comerciais. Facilitamos a regularizaç…" at bounding box center [469, 288] width 378 height 411
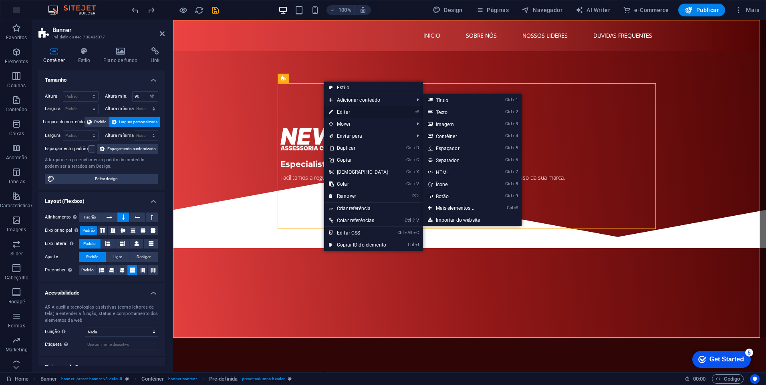
drag, startPoint x: 344, startPoint y: 112, endPoint x: 170, endPoint y: 92, distance: 174.9
click at [344, 112] on link "⏎ Editar" at bounding box center [358, 112] width 69 height 12
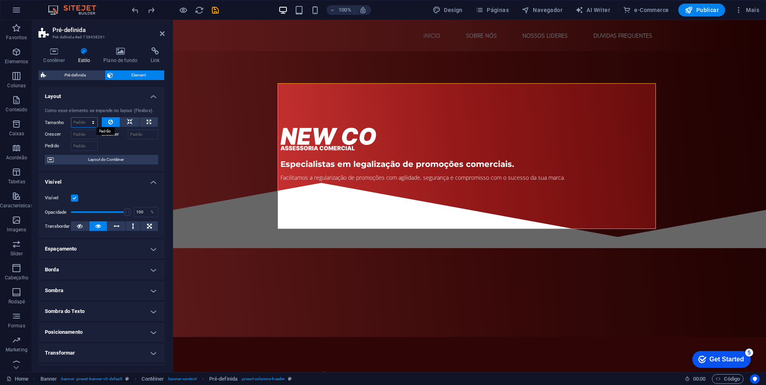
click at [90, 123] on select "Padrão automático px % 1/1 1/2 1/3 1/4 1/5 1/6 1/7 1/8 1/9 1/10" at bounding box center [84, 123] width 26 height 10
select select "px"
click at [85, 118] on select "Padrão automático px % 1/1 1/2 1/3 1/4 1/5 1/6 1/7 1/8 1/9 1/10" at bounding box center [84, 123] width 26 height 10
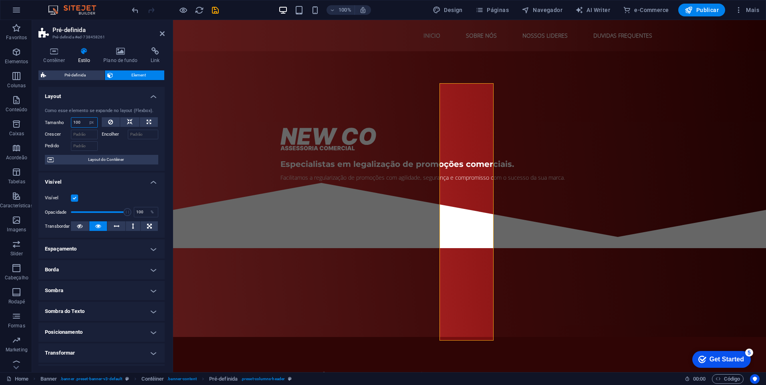
drag, startPoint x: 81, startPoint y: 121, endPoint x: 64, endPoint y: 120, distance: 16.8
click at [64, 120] on div "Tamanho 100 Padrão automático px % 1/1 1/2 1/3 1/4 1/5 1/6 1/7 1/8 1/9 1/10" at bounding box center [71, 122] width 53 height 10
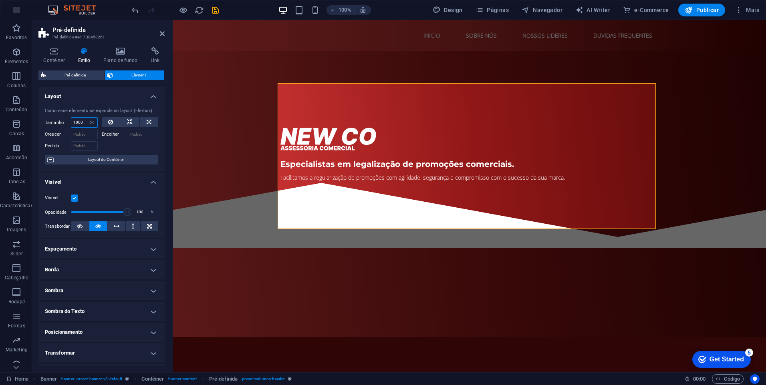
drag, startPoint x: 84, startPoint y: 124, endPoint x: 68, endPoint y: 120, distance: 16.5
click at [68, 120] on div "Tamanho 1000 Padrão automático px % 1/1 1/2 1/3 1/4 1/5 1/6 1/7 1/8 1/9 1/10" at bounding box center [71, 122] width 53 height 10
type input "1300"
click at [134, 148] on div at bounding box center [130, 145] width 57 height 12
click at [514, 198] on figure at bounding box center [469, 346] width 378 height 297
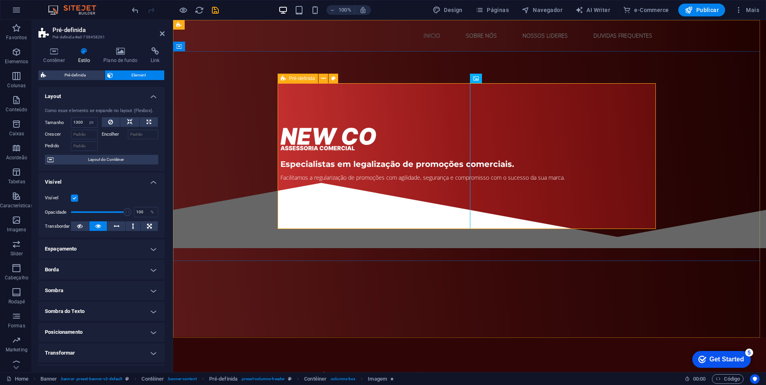
click at [469, 106] on div "Especialistas em legalização de promoções comerciais. Facilitamos a regularizaç…" at bounding box center [469, 288] width 378 height 411
click at [473, 198] on figure at bounding box center [469, 346] width 378 height 297
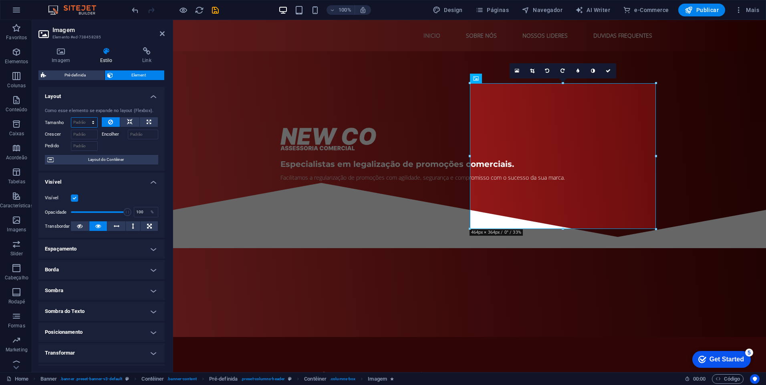
click at [78, 122] on select "Padrão automático px % 1/1 1/2 1/3 1/4 1/5 1/6 1/7 1/8 1/9 1/10" at bounding box center [84, 123] width 26 height 10
select select "%"
click at [85, 118] on select "Padrão automático px % 1/1 1/2 1/3 1/4 1/5 1/6 1/7 1/8 1/9 1/10" at bounding box center [84, 123] width 26 height 10
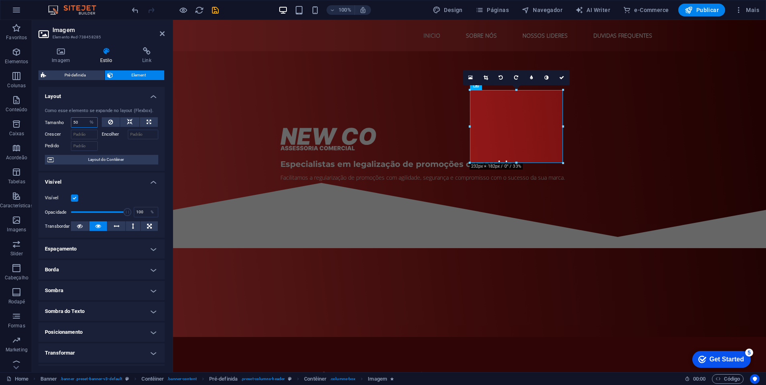
drag, startPoint x: 80, startPoint y: 119, endPoint x: 46, endPoint y: 118, distance: 34.5
click at [47, 118] on div "Tamanho 50 Padrão automático px % 1/1 1/2 1/3 1/4 1/5 1/6 1/7 1/8 1/9 1/10" at bounding box center [71, 122] width 53 height 10
type input "120"
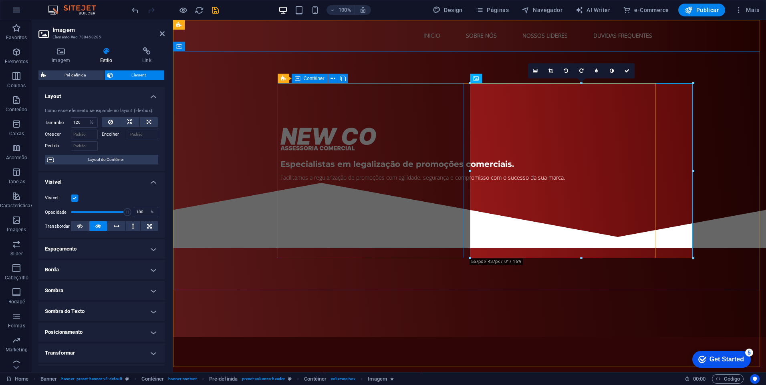
click at [362, 195] on div "Especialistas em legalização de promoções comerciais. Facilitamos a regularizaç…" at bounding box center [469, 138] width 378 height 111
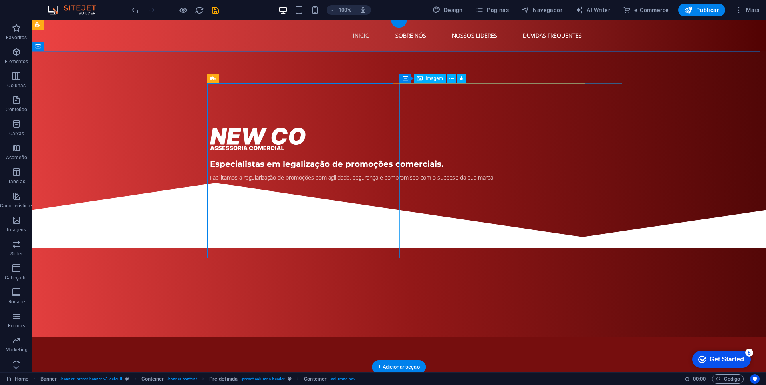
click at [576, 198] on figure at bounding box center [399, 346] width 378 height 297
click at [394, 130] on div "Especialistas em legalização de promoções comerciais. Facilitamos a regularizaç…" at bounding box center [399, 288] width 378 height 411
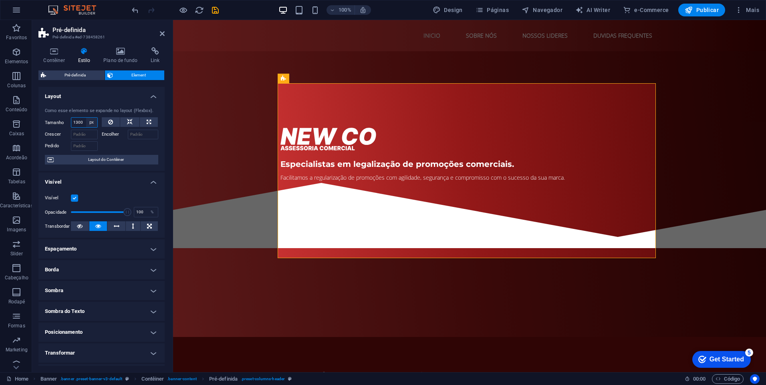
click at [93, 122] on select "Padrão automático px % 1/1 1/2 1/3 1/4 1/5 1/6 1/7 1/8 1/9 1/10" at bounding box center [91, 123] width 11 height 10
select select "%"
click at [86, 118] on select "Padrão automático px % 1/1 1/2 1/3 1/4 1/5 1/6 1/7 1/8 1/9 1/10" at bounding box center [91, 123] width 11 height 10
click at [123, 143] on div at bounding box center [130, 145] width 57 height 12
click at [336, 182] on div "Facilitamos a regularização de promoções com agilidade, segurança e compromisso…" at bounding box center [469, 177] width 378 height 8
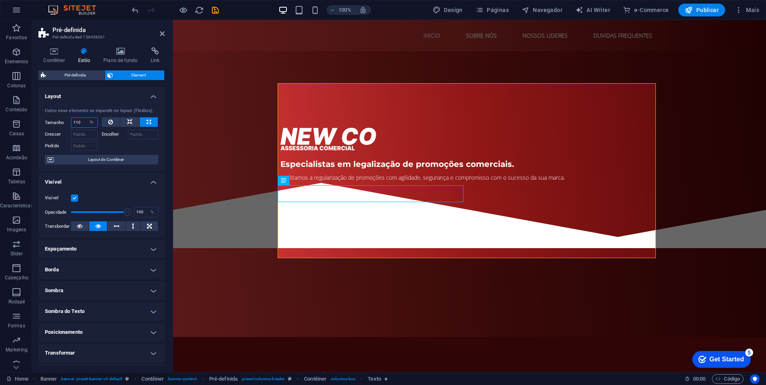
type input "110"
drag, startPoint x: 83, startPoint y: 123, endPoint x: 69, endPoint y: 120, distance: 14.2
click at [69, 120] on div "Tamanho 110 Padrão automático px % 1/1 1/2 1/3 1/4 1/5 1/6 1/7 1/8 1/9 1/10" at bounding box center [71, 122] width 53 height 10
click at [93, 122] on select "Padrão automático px % 1/1 1/2 1/3 1/4 1/5 1/6 1/7 1/8 1/9 1/10" at bounding box center [91, 123] width 11 height 10
select select "px"
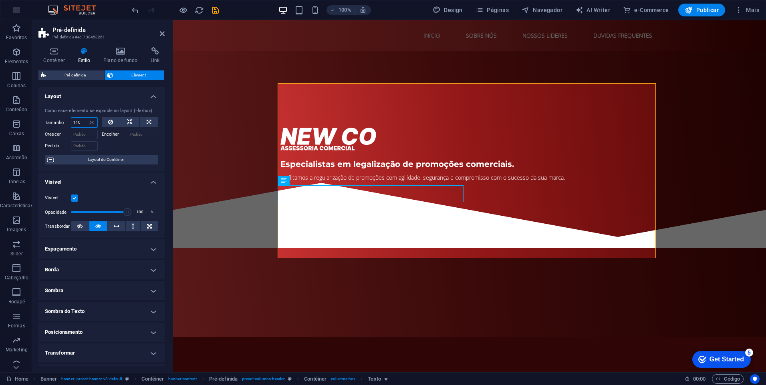
click at [86, 118] on select "Padrão automático px % 1/1 1/2 1/3 1/4 1/5 1/6 1/7 1/8 1/9 1/10" at bounding box center [91, 123] width 11 height 10
drag, startPoint x: 85, startPoint y: 124, endPoint x: 78, endPoint y: 124, distance: 6.8
click at [78, 124] on div "1500 Padrão automático px % 1/1 1/2 1/3 1/4 1/5 1/6 1/7 1/8 1/9 1/10" at bounding box center [84, 122] width 27 height 10
click at [82, 123] on input "1500" at bounding box center [84, 123] width 26 height 10
drag, startPoint x: 83, startPoint y: 123, endPoint x: 66, endPoint y: 121, distance: 16.9
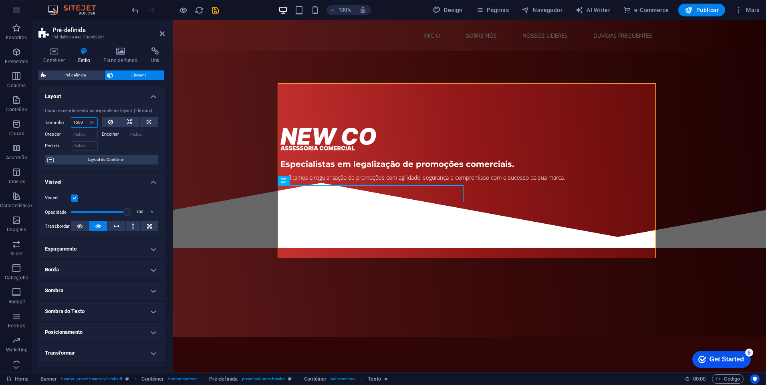
click at [68, 122] on div "Tamanho 1500 Padrão automático px % 1/1 1/2 1/3 1/4 1/5 1/6 1/7 1/8 1/9 1/10" at bounding box center [71, 122] width 53 height 10
type input "2100"
click at [647, 202] on figure at bounding box center [469, 346] width 378 height 297
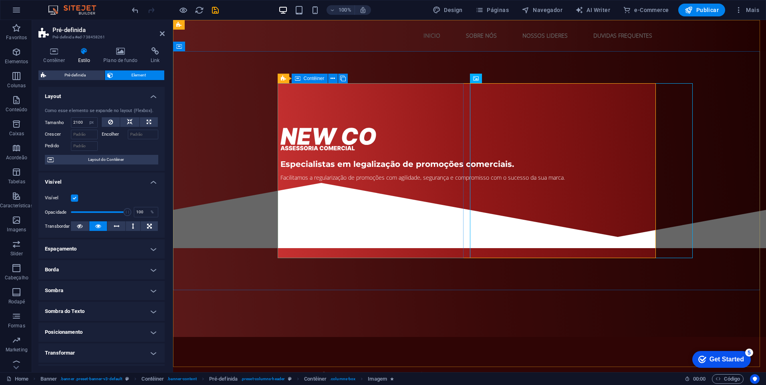
click at [349, 195] on div "Especialistas em legalização de promoções comerciais. Facilitamos a regularizaç…" at bounding box center [469, 138] width 378 height 111
click at [353, 195] on div "Especialistas em legalização de promoções comerciais. Facilitamos a regularizaç…" at bounding box center [469, 138] width 378 height 111
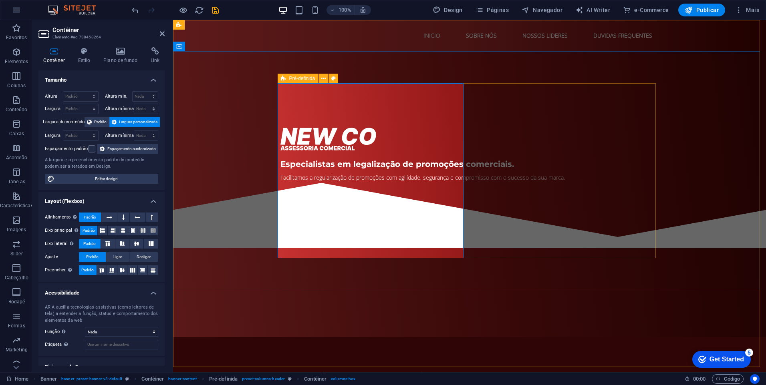
select select "px"
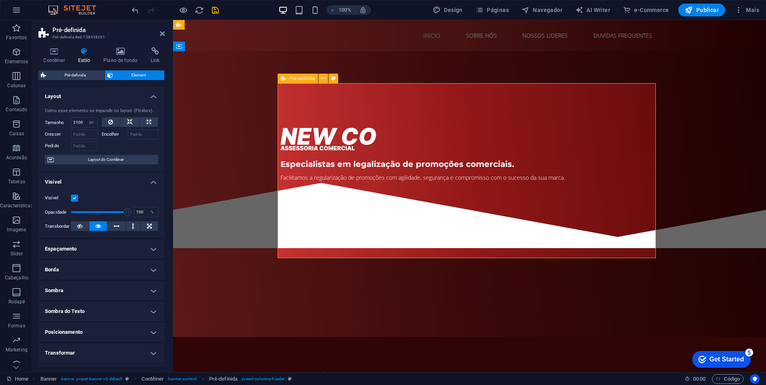
click at [70, 159] on span "Layout do Contêiner" at bounding box center [106, 160] width 100 height 10
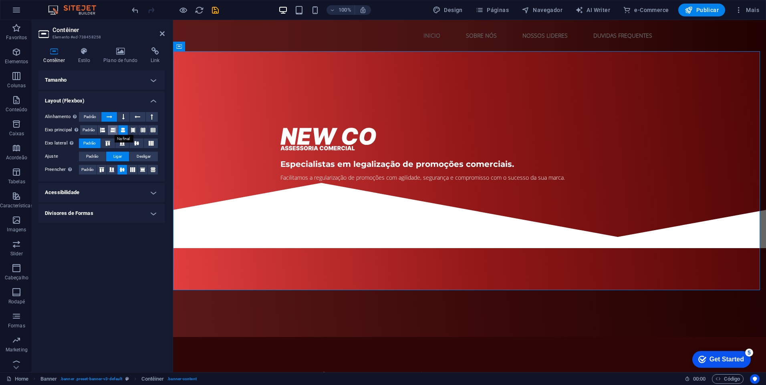
click at [110, 129] on button at bounding box center [113, 130] width 10 height 10
click at [124, 129] on icon at bounding box center [123, 130] width 5 height 10
click at [140, 154] on span "Desligar" at bounding box center [144, 157] width 14 height 10
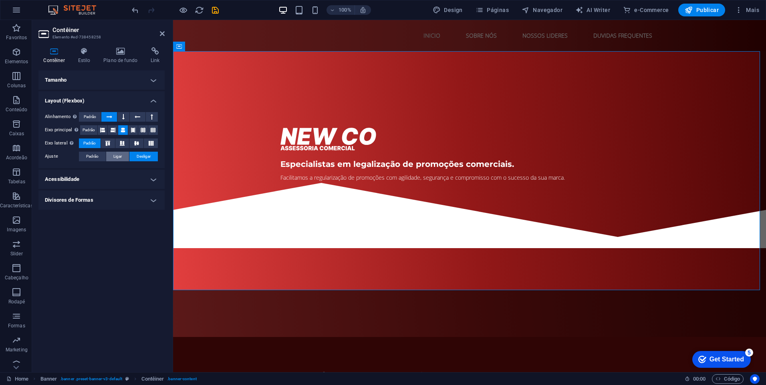
click at [119, 153] on span "Ligar" at bounding box center [117, 157] width 8 height 10
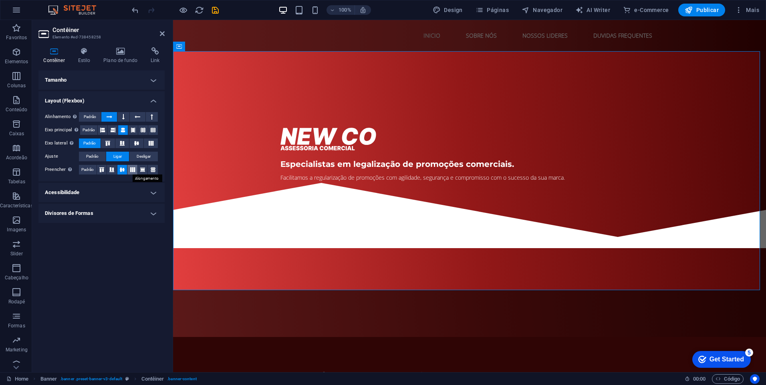
click at [136, 172] on button at bounding box center [132, 170] width 10 height 10
click at [60, 47] on icon at bounding box center [53, 51] width 31 height 8
click at [86, 50] on icon at bounding box center [84, 51] width 22 height 8
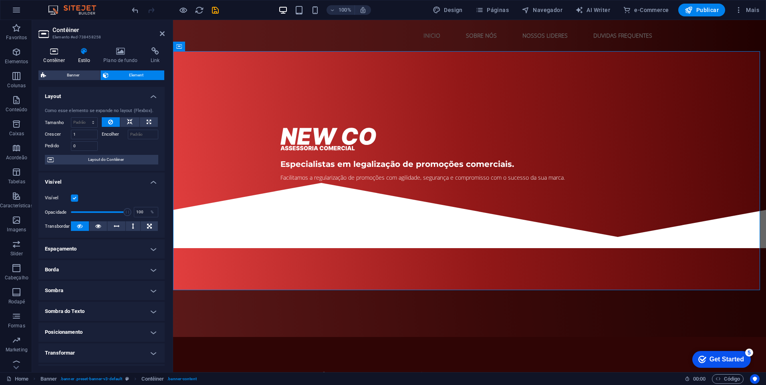
click at [58, 48] on icon at bounding box center [53, 51] width 31 height 8
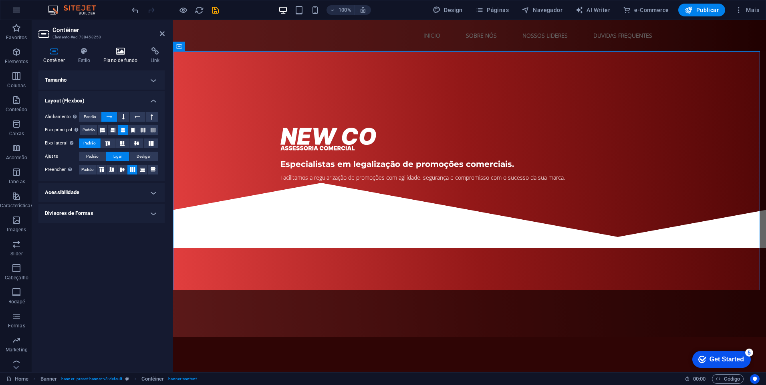
click at [106, 50] on icon at bounding box center [121, 51] width 44 height 8
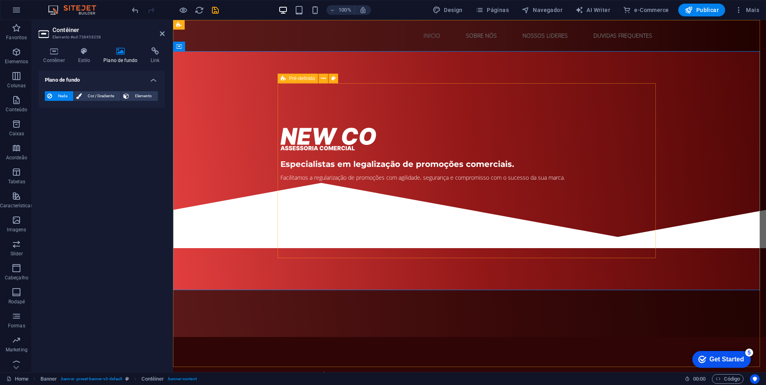
select select "px"
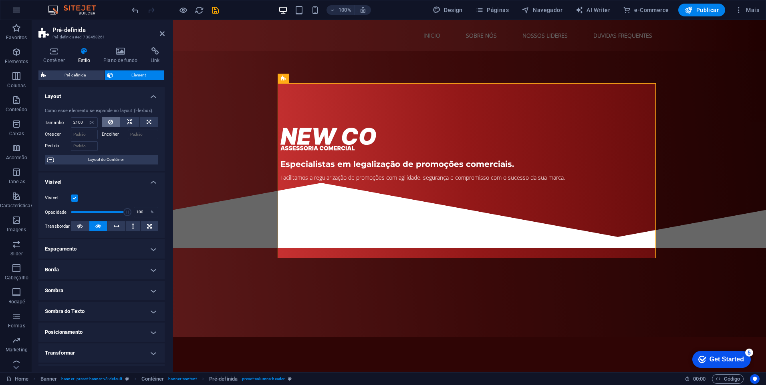
click at [113, 120] on button at bounding box center [111, 122] width 18 height 10
select select "DISABLED_OPTION_VALUE"
click at [190, 171] on div "Especialistas em legalização de promoções comerciais. Facilitamos a regularizaç…" at bounding box center [469, 111] width 593 height 120
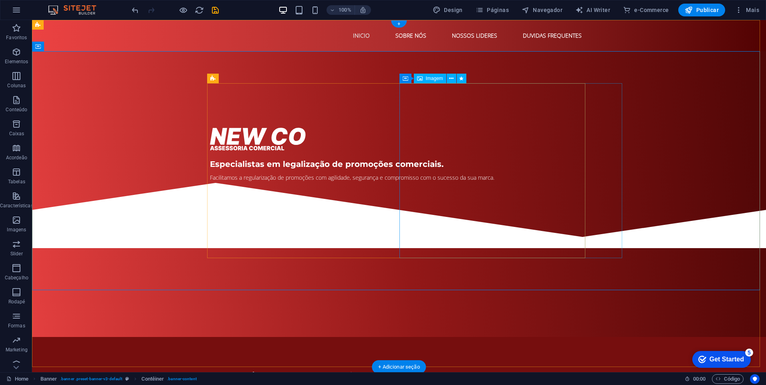
click at [449, 198] on figure at bounding box center [399, 346] width 378 height 297
select select "%"
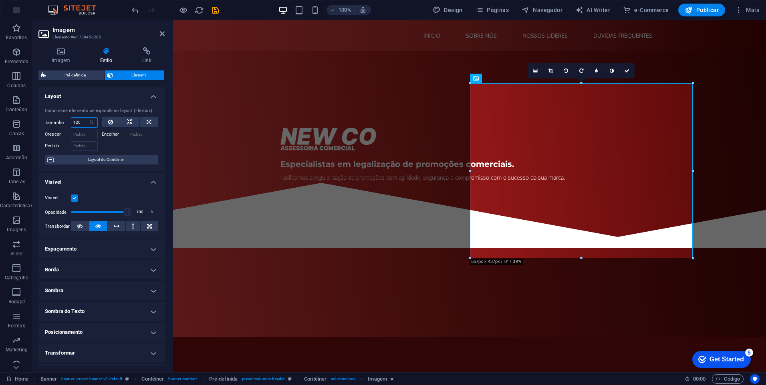
click at [82, 121] on input "120" at bounding box center [84, 123] width 26 height 10
type input "100"
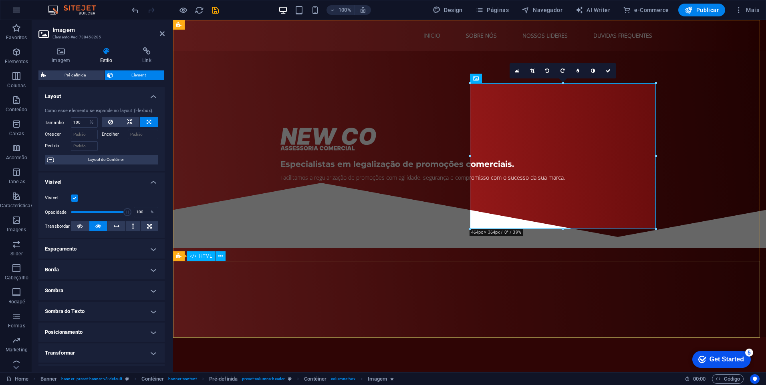
click at [370, 248] on div at bounding box center [469, 209] width 593 height 77
